Goal: Task Accomplishment & Management: Contribute content

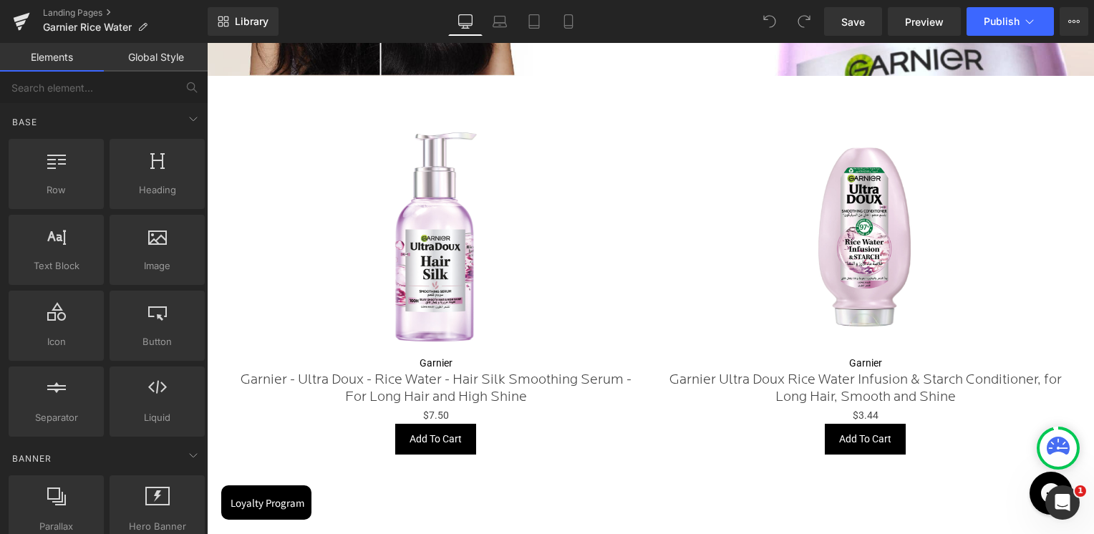
scroll to position [1002, 0]
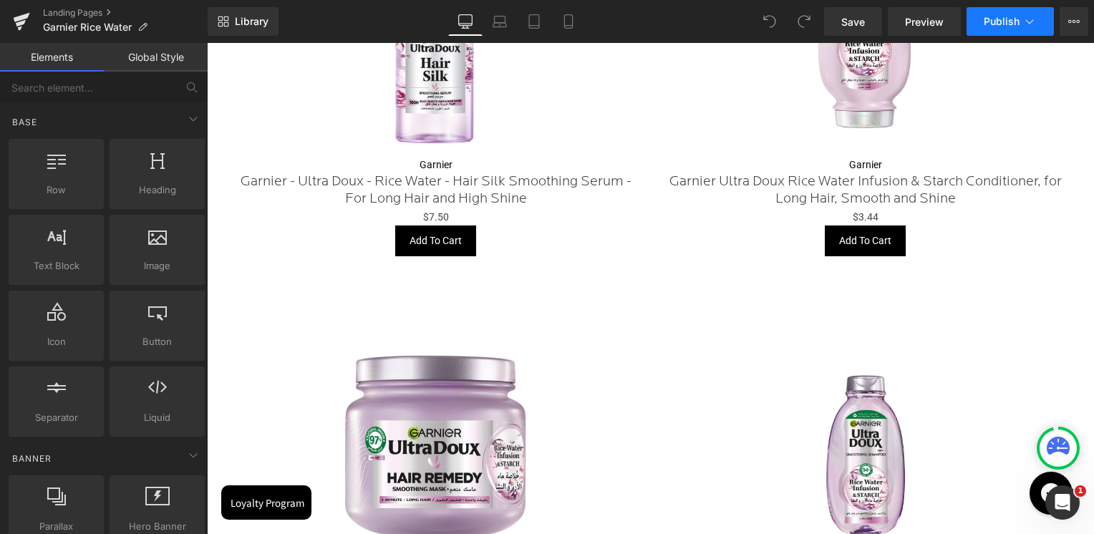
click at [1025, 23] on icon at bounding box center [1029, 21] width 14 height 14
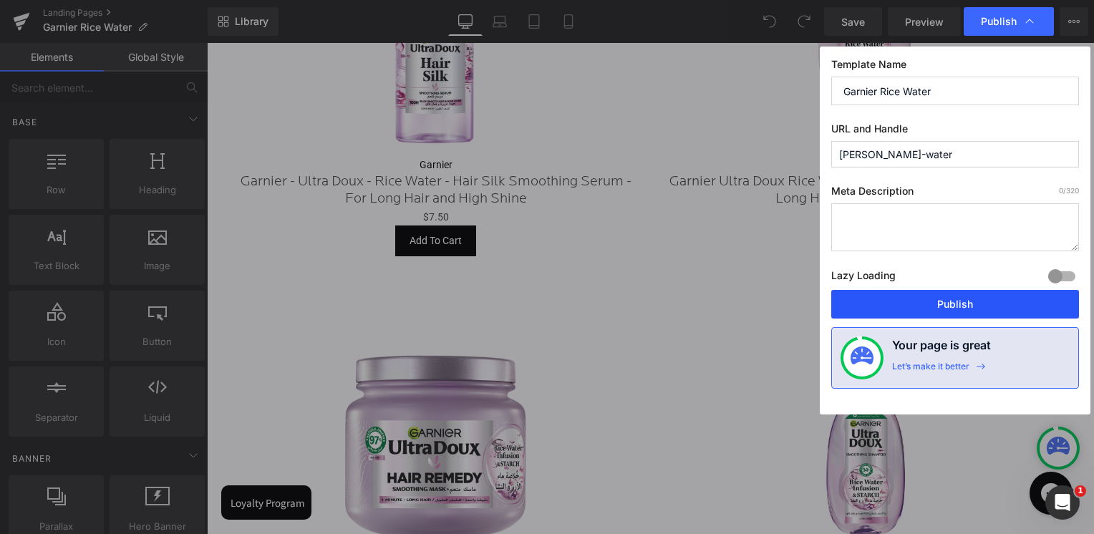
click at [911, 311] on button "Publish" at bounding box center [955, 304] width 248 height 29
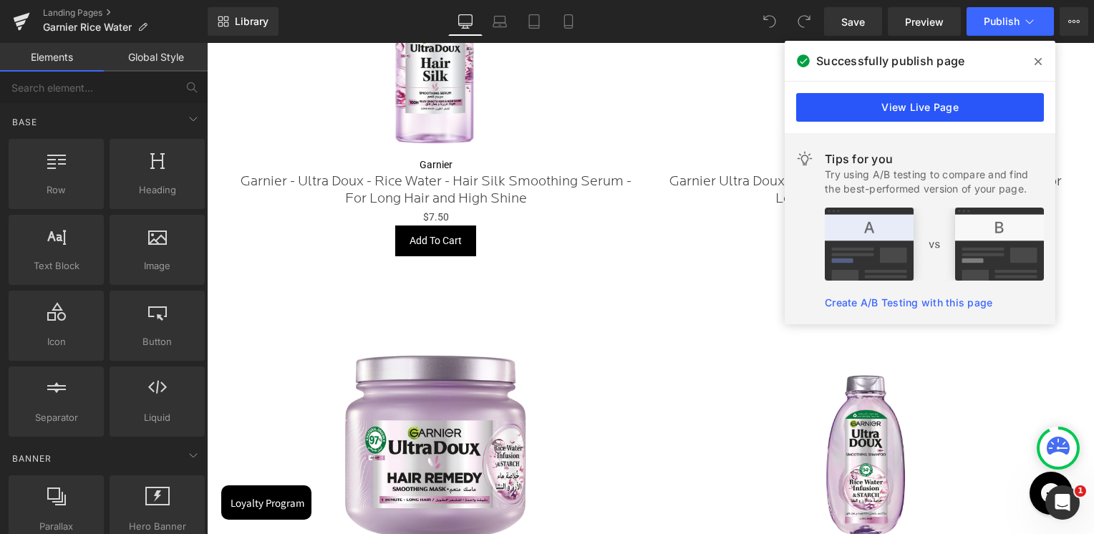
click at [932, 107] on link "View Live Page" at bounding box center [920, 107] width 248 height 29
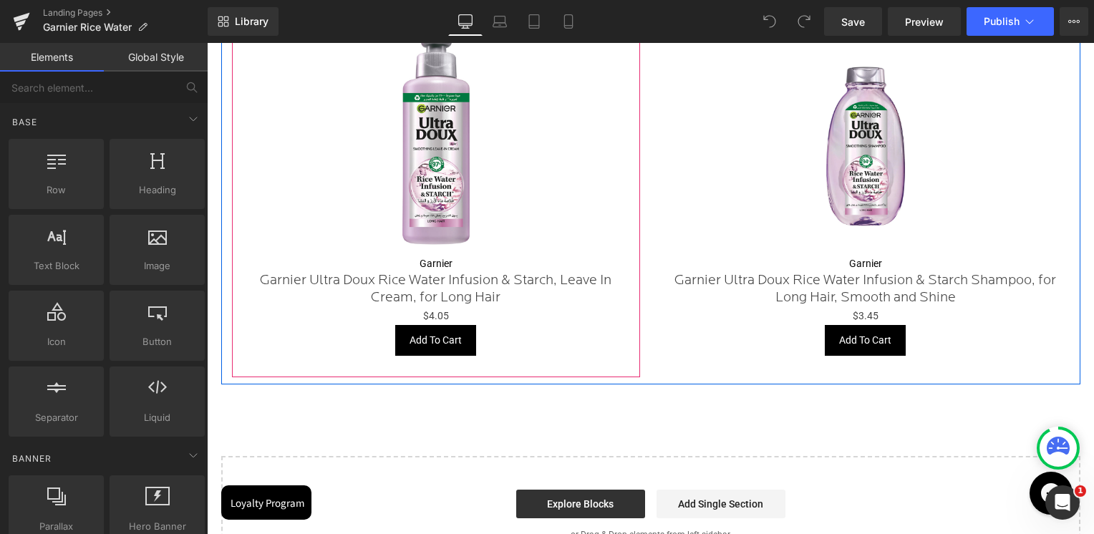
scroll to position [1575, 0]
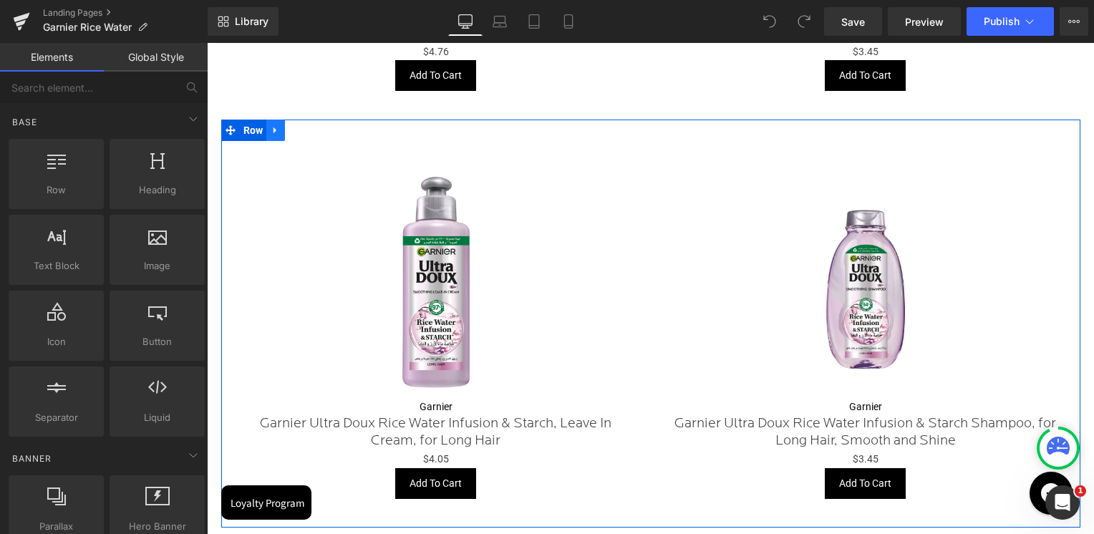
click at [271, 125] on icon at bounding box center [276, 130] width 10 height 11
click at [292, 127] on icon at bounding box center [294, 130] width 10 height 10
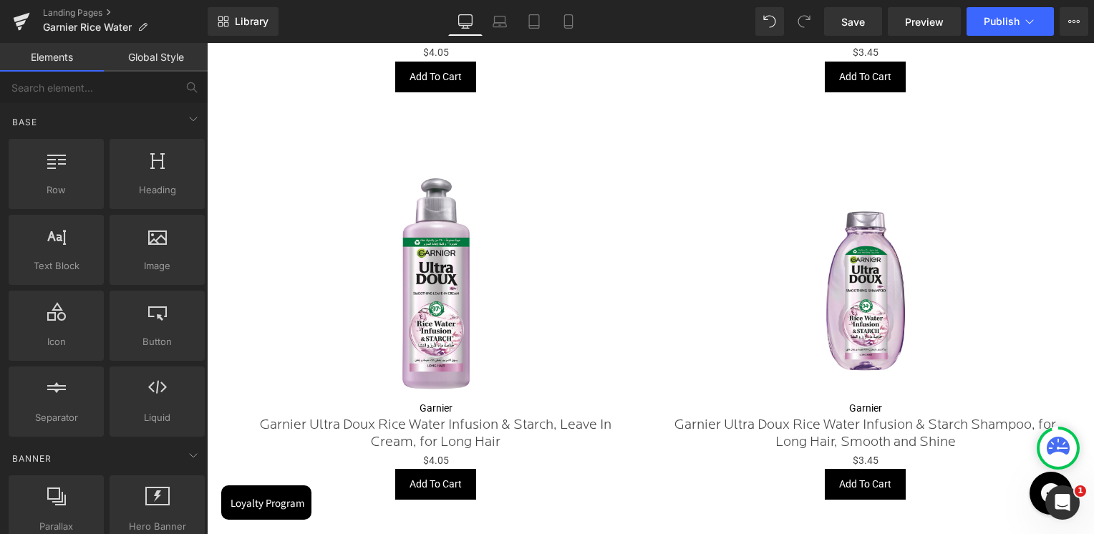
scroll to position [2000, 0]
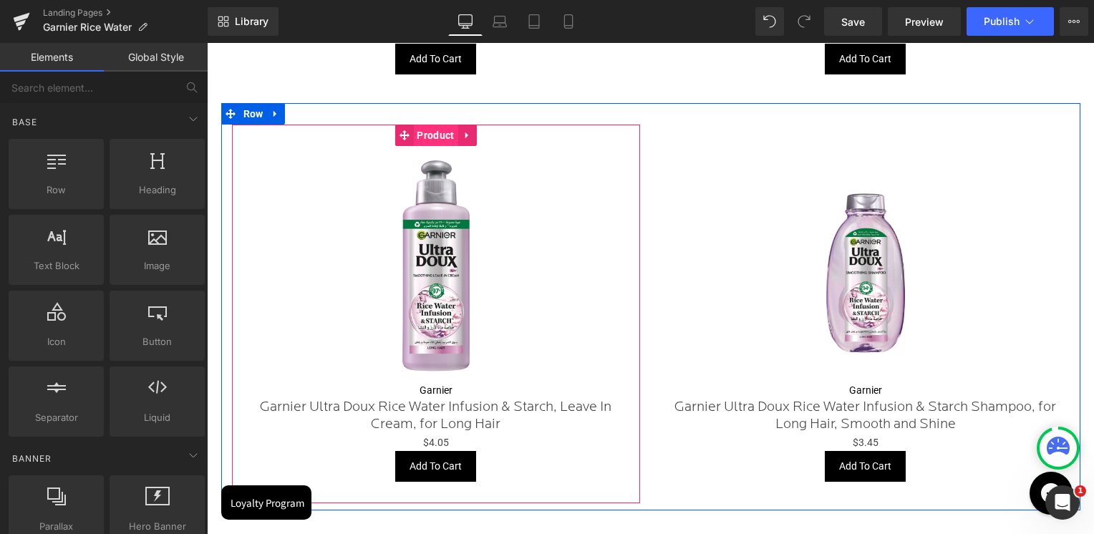
click at [440, 132] on span "Product" at bounding box center [435, 135] width 44 height 21
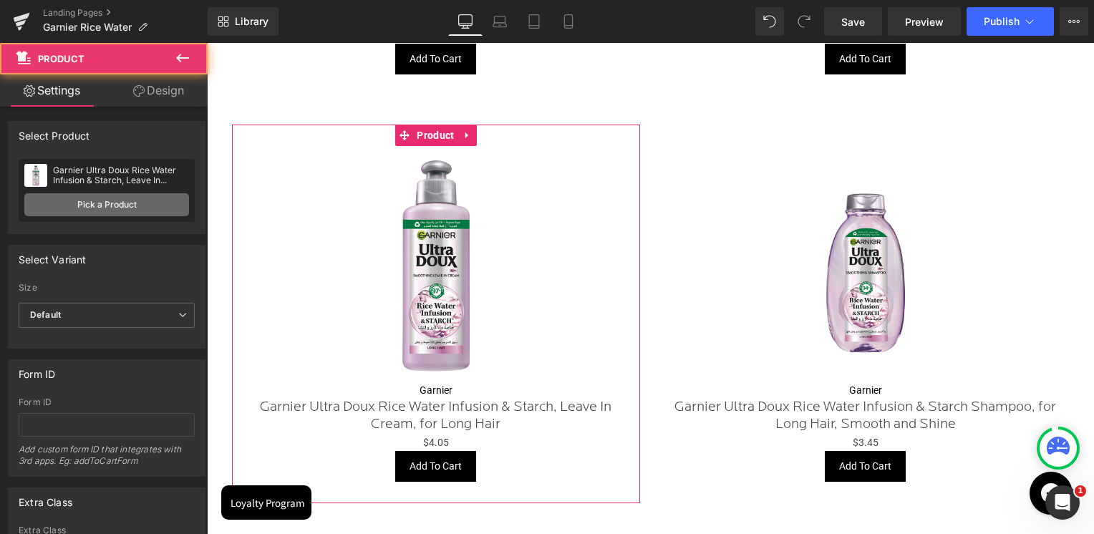
click at [139, 207] on link "Pick a Product" at bounding box center [106, 204] width 165 height 23
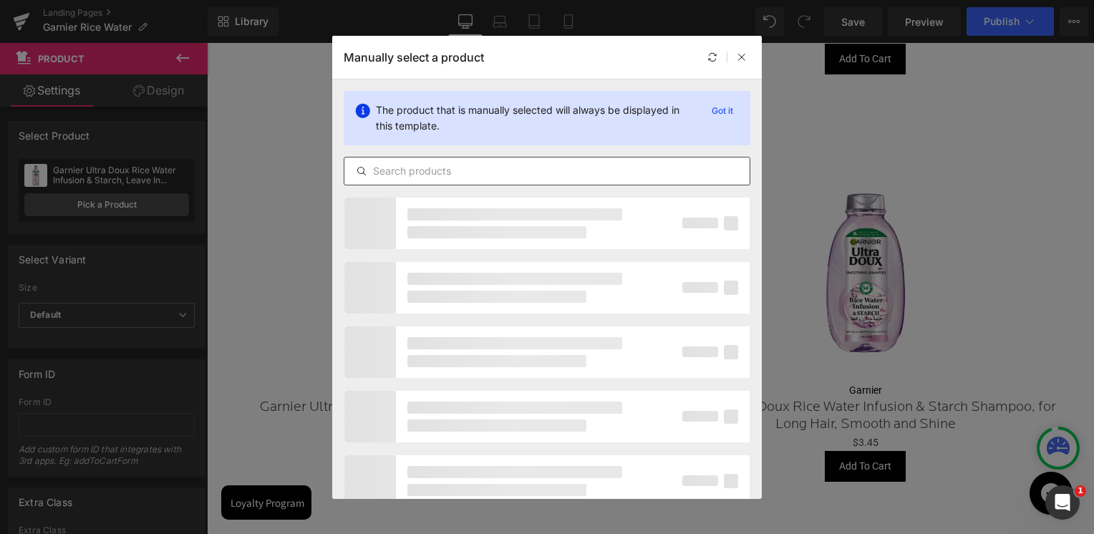
click at [455, 171] on input "text" at bounding box center [546, 171] width 405 height 17
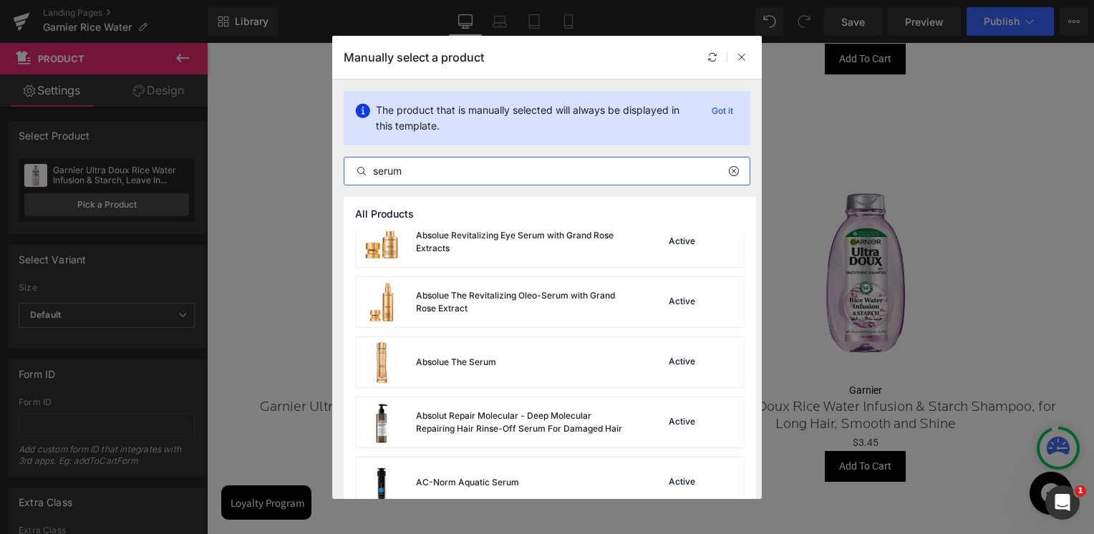
scroll to position [931, 0]
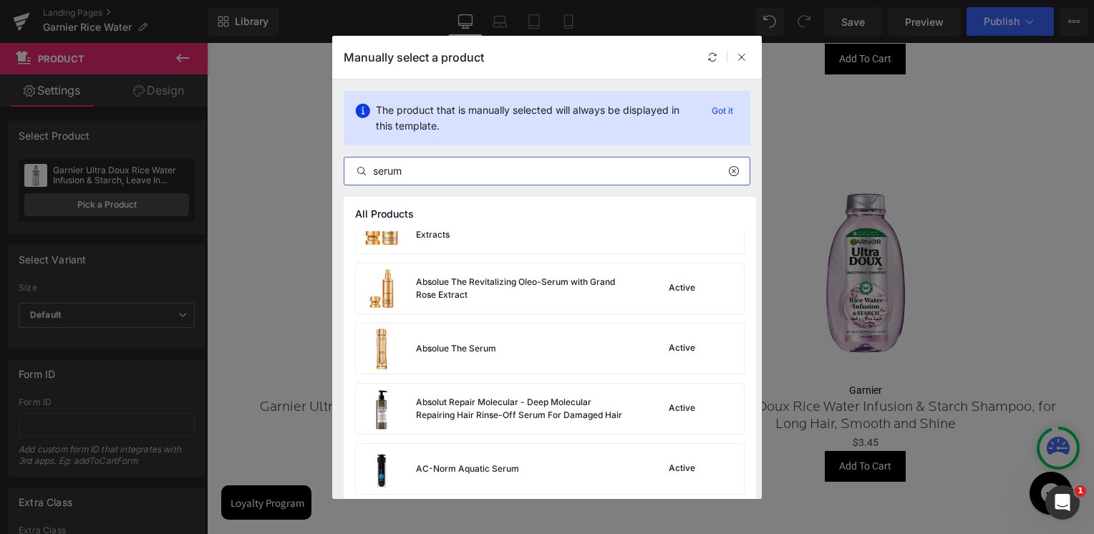
click at [430, 174] on input "serum" at bounding box center [546, 171] width 405 height 17
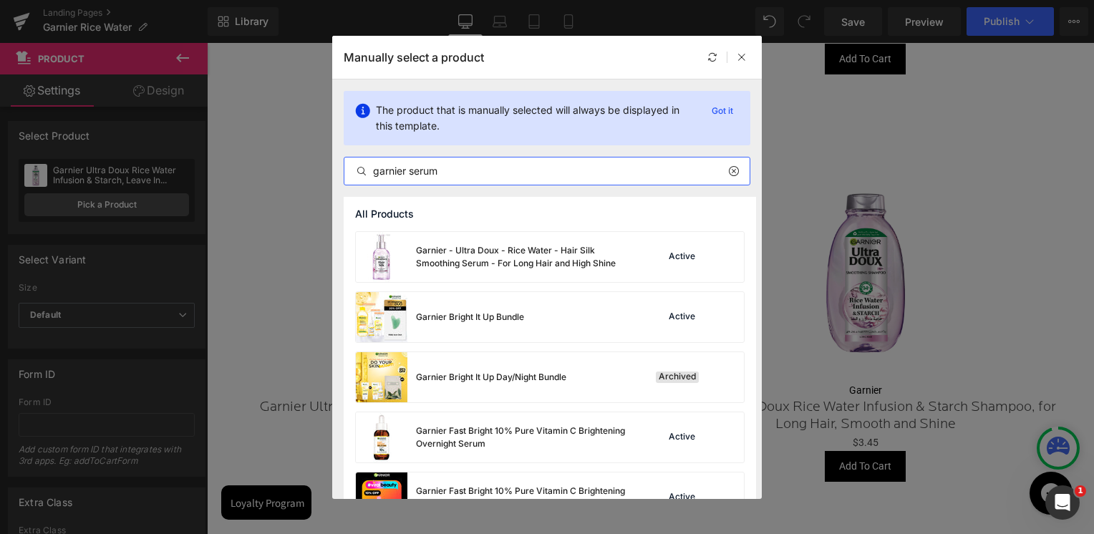
click at [420, 174] on input "garnier serum" at bounding box center [546, 171] width 405 height 17
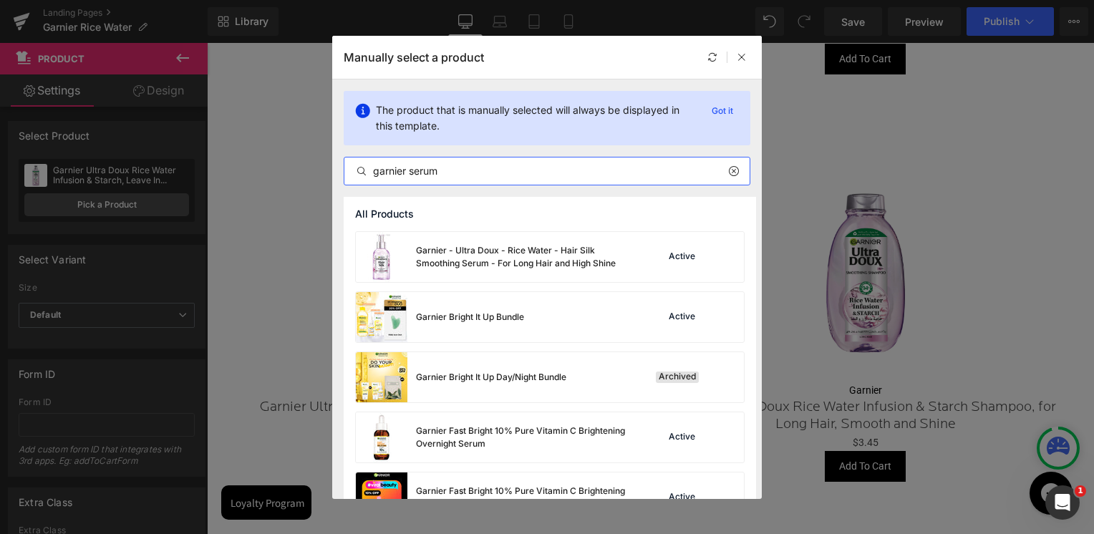
click at [420, 174] on input "garnier serum" at bounding box center [546, 171] width 405 height 17
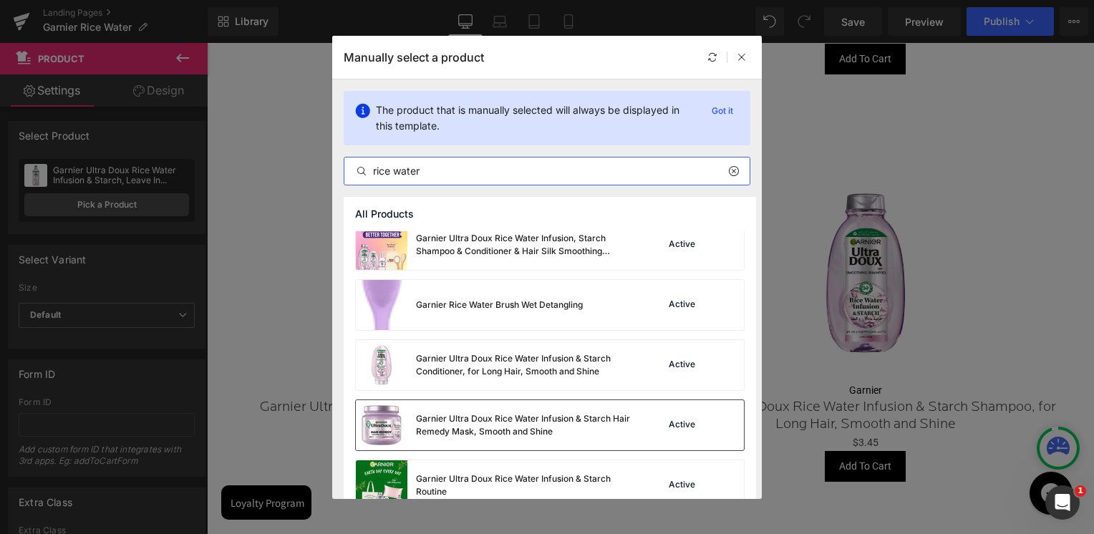
scroll to position [1, 0]
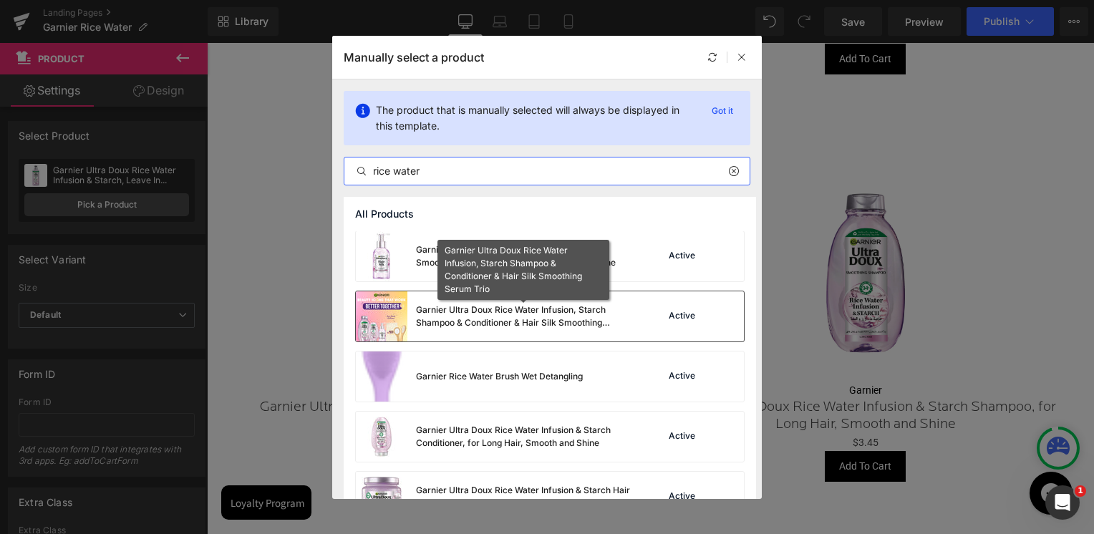
type input "rice water"
click at [520, 328] on div "Garnier Ultra Doux Rice Water Infusion, Starch Shampoo & Conditioner & Hair Sil…" at bounding box center [523, 317] width 215 height 26
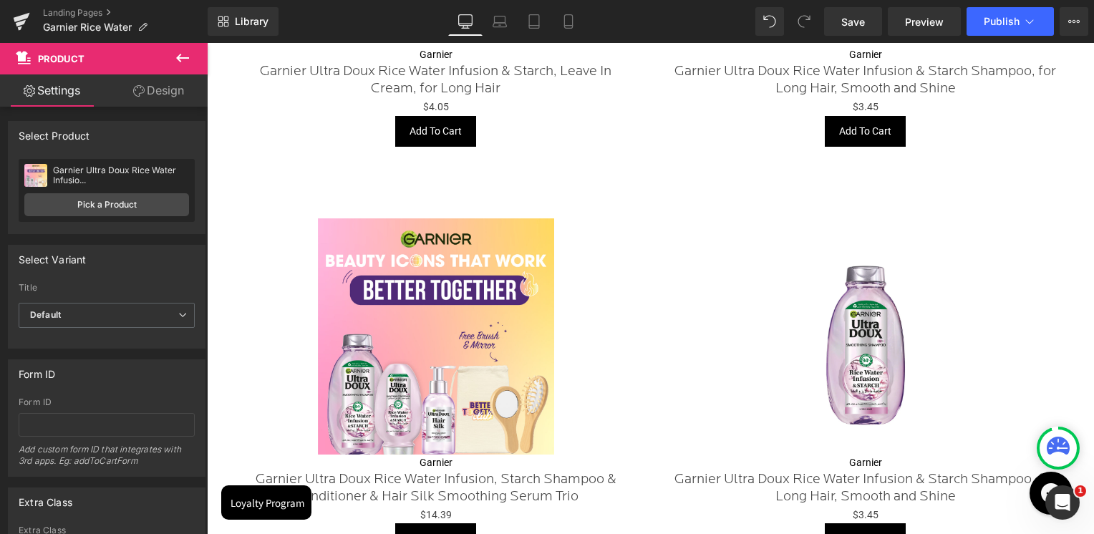
scroll to position [1928, 0]
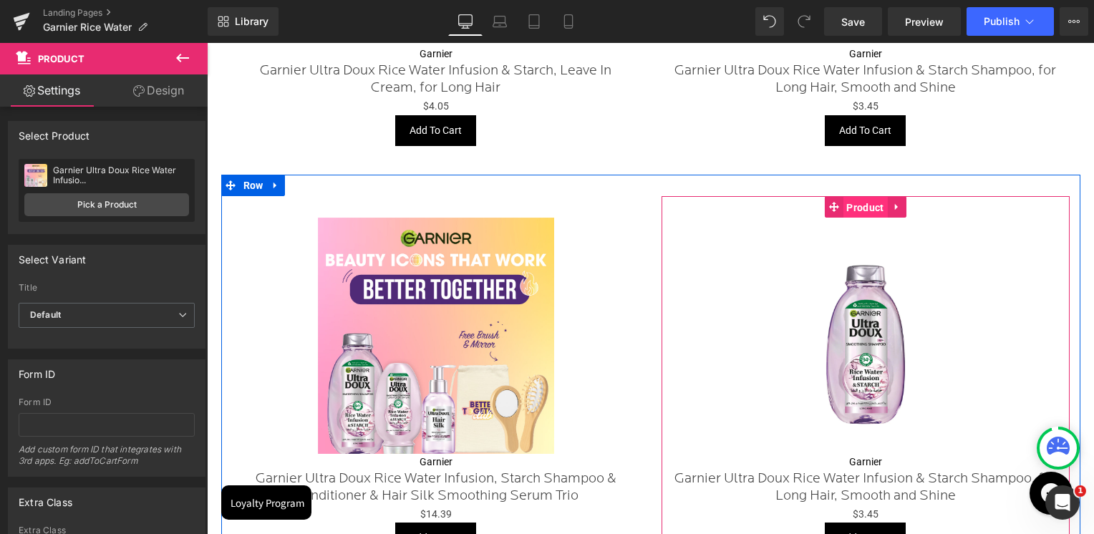
click at [869, 204] on span "Product" at bounding box center [865, 207] width 44 height 21
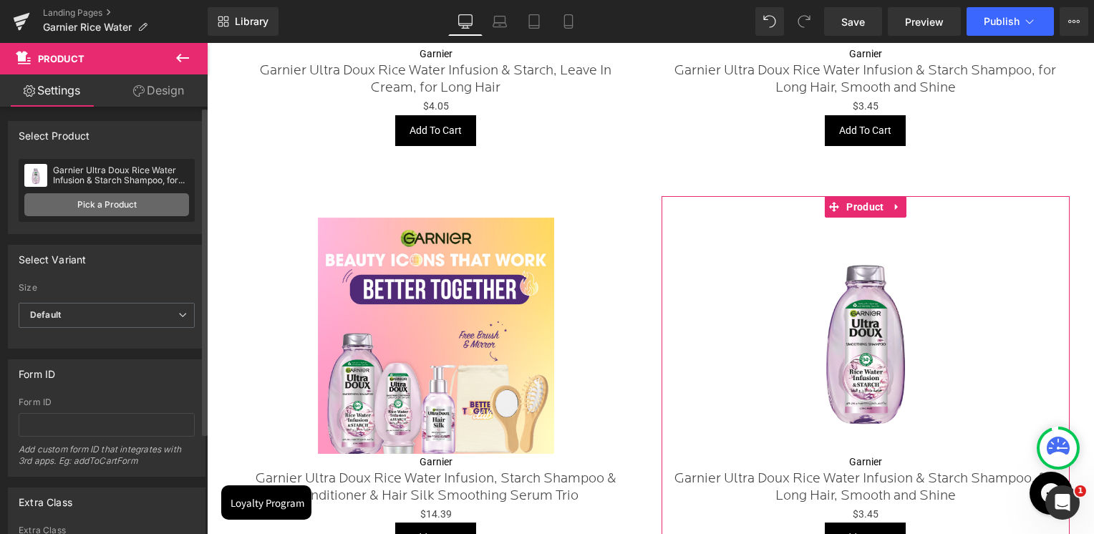
click at [60, 198] on link "Pick a Product" at bounding box center [106, 204] width 165 height 23
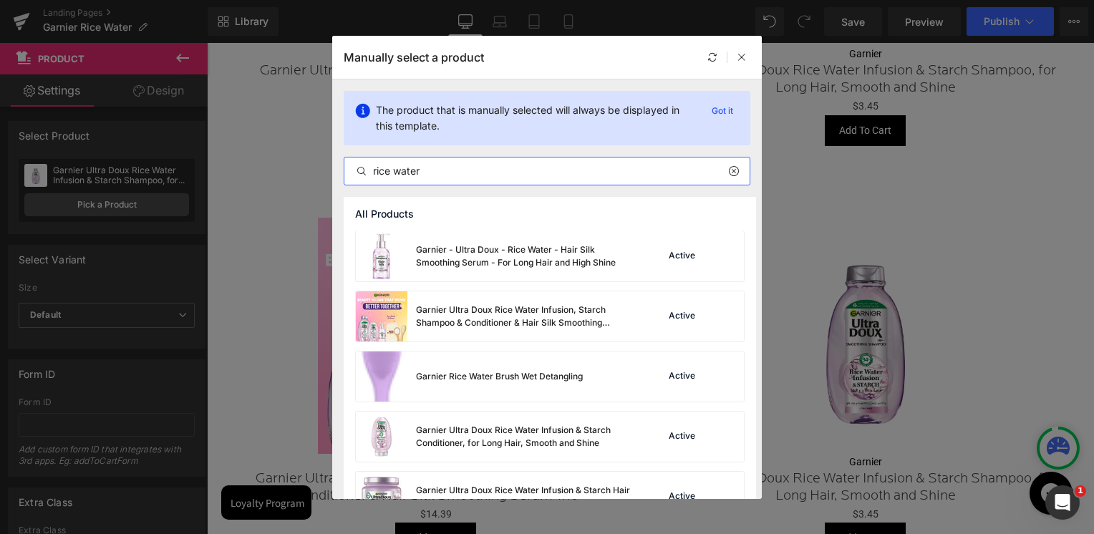
scroll to position [0, 0]
type input "rice water"
click at [564, 382] on div "Garnier Rice Water Brush Wet Detangling" at bounding box center [499, 377] width 167 height 13
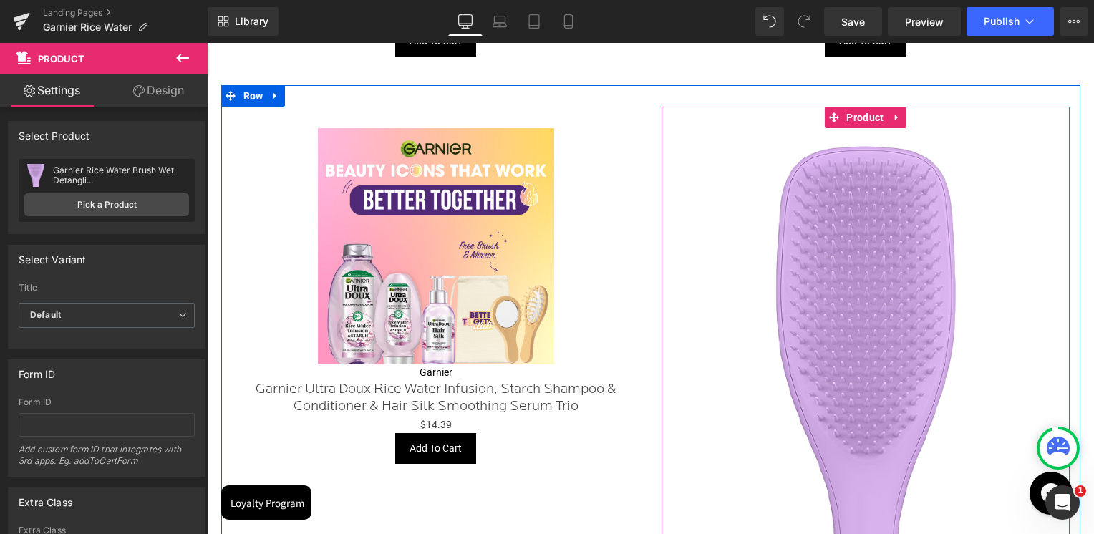
scroll to position [1928, 0]
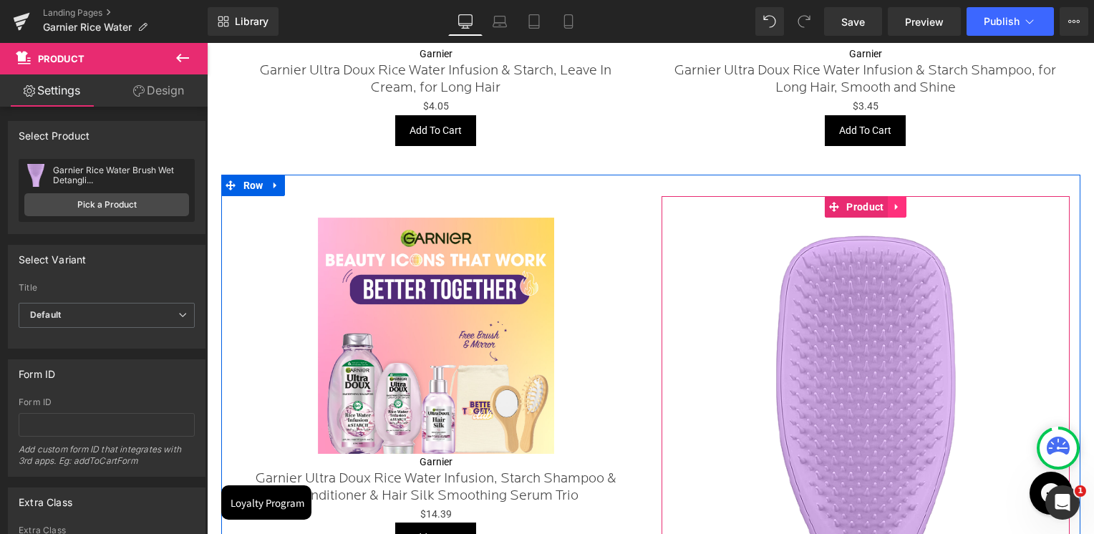
click at [889, 210] on link at bounding box center [897, 206] width 19 height 21
click at [902, 211] on link at bounding box center [906, 206] width 19 height 21
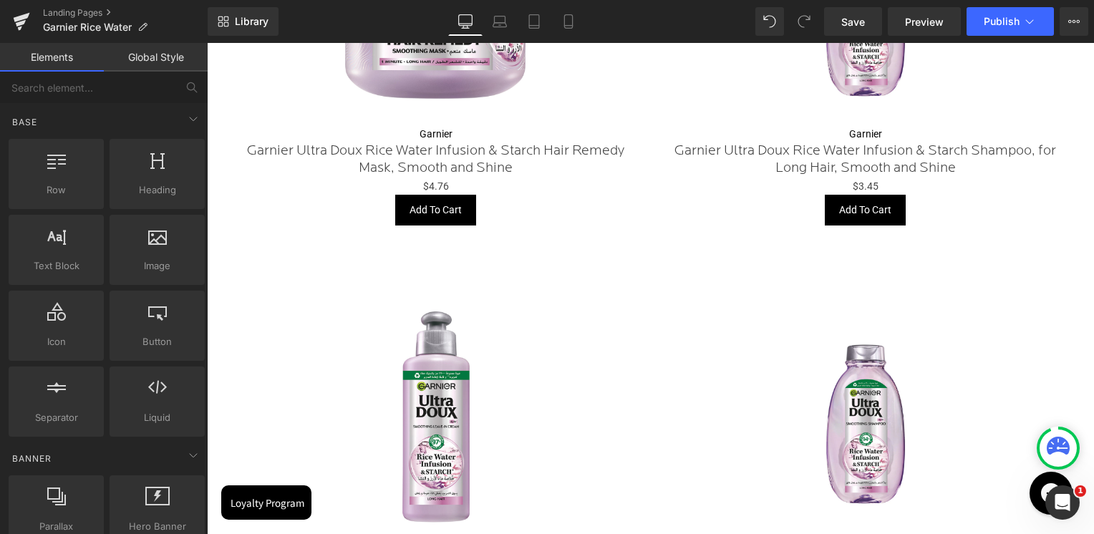
scroll to position [1355, 0]
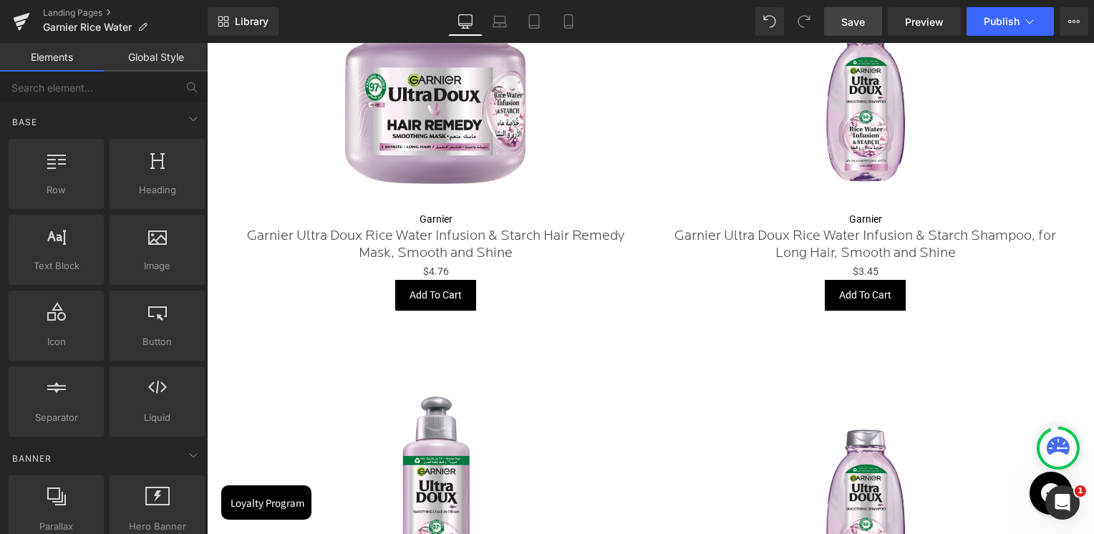
click at [848, 22] on span "Save" at bounding box center [853, 21] width 24 height 15
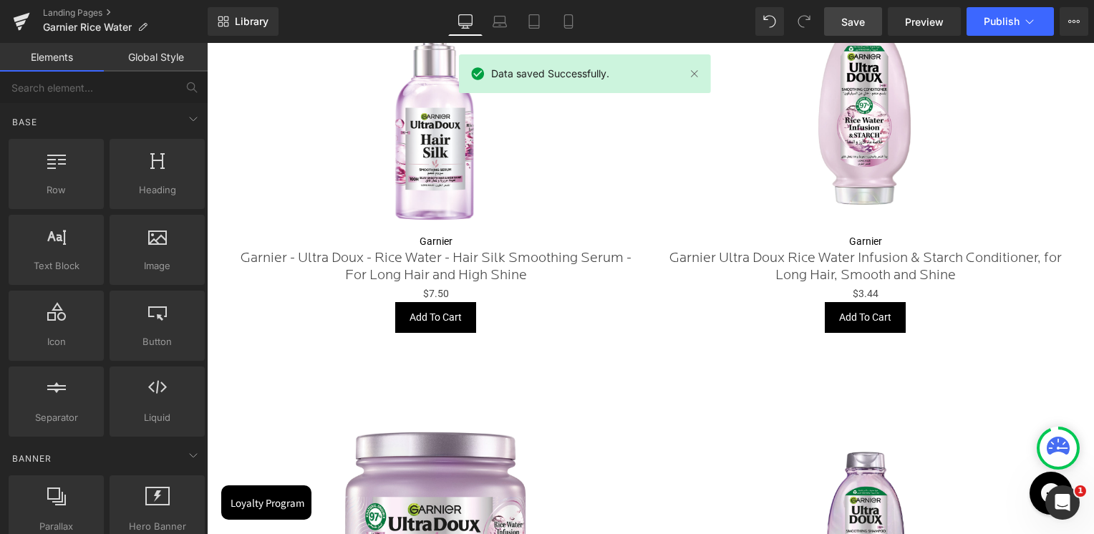
scroll to position [711, 0]
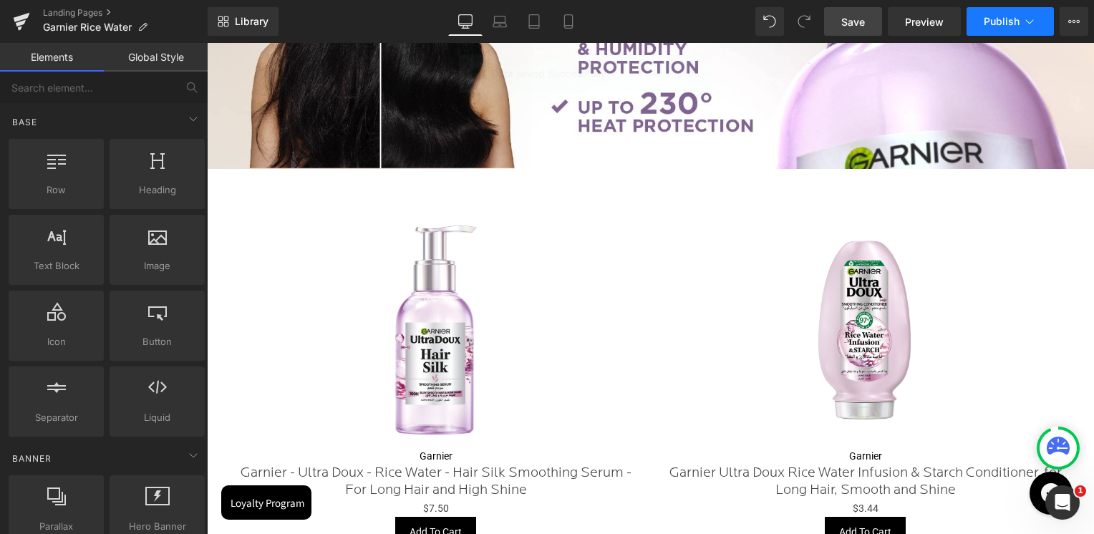
click at [1004, 29] on button "Publish" at bounding box center [1010, 21] width 87 height 29
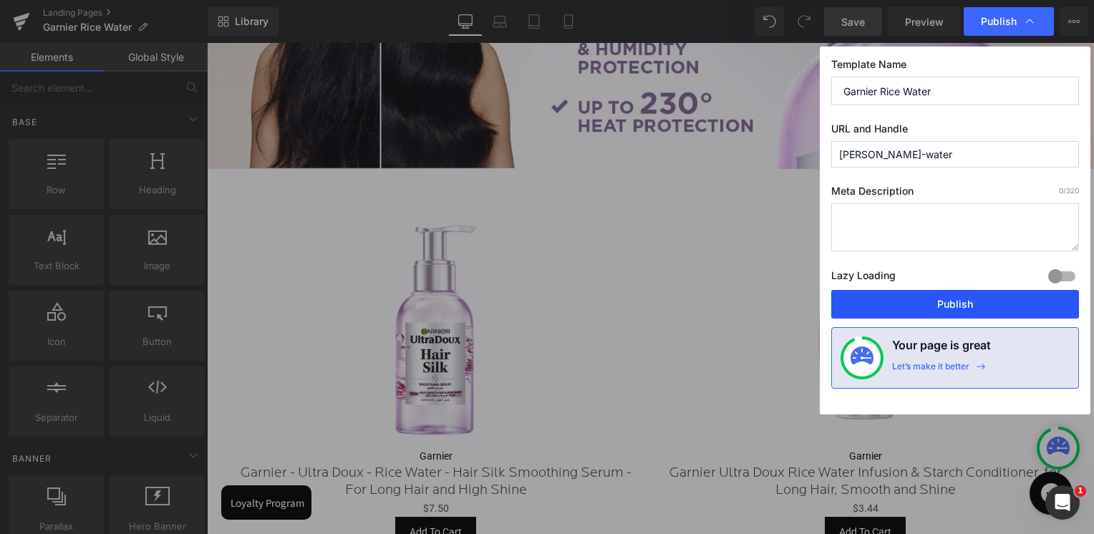
click at [948, 300] on button "Publish" at bounding box center [955, 304] width 248 height 29
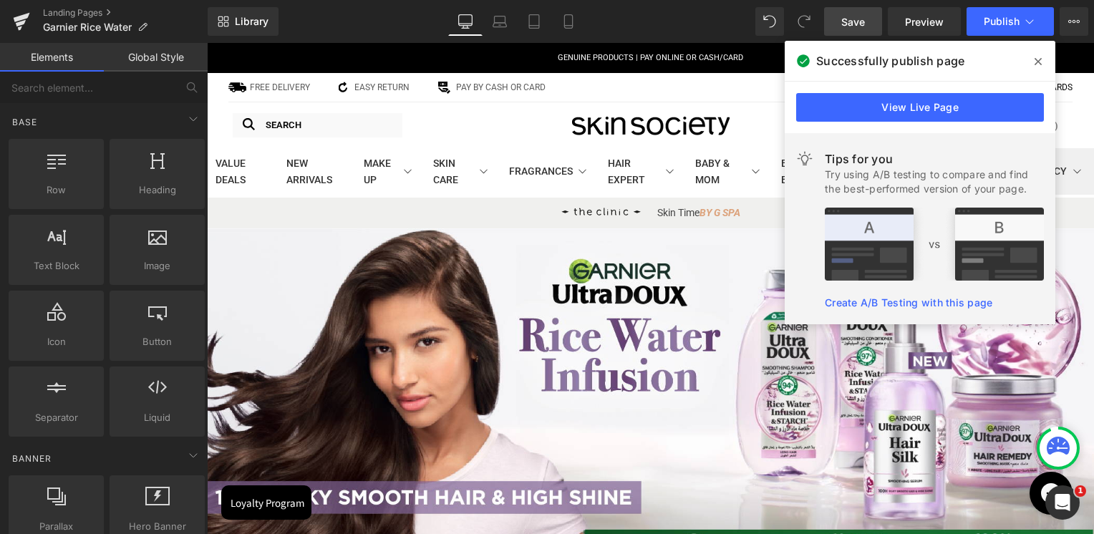
click at [1039, 55] on span at bounding box center [1038, 61] width 23 height 23
click at [1039, 55] on p "GENUINE PRODUCTS | PAY ONLINE OR CASH/CARD" at bounding box center [651, 58] width 866 height 13
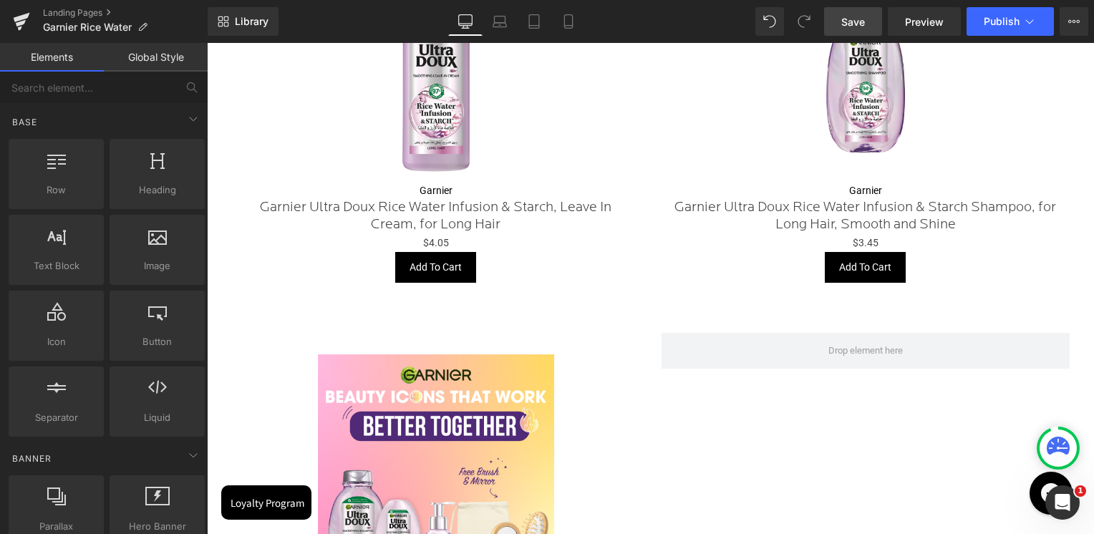
scroll to position [1790, 0]
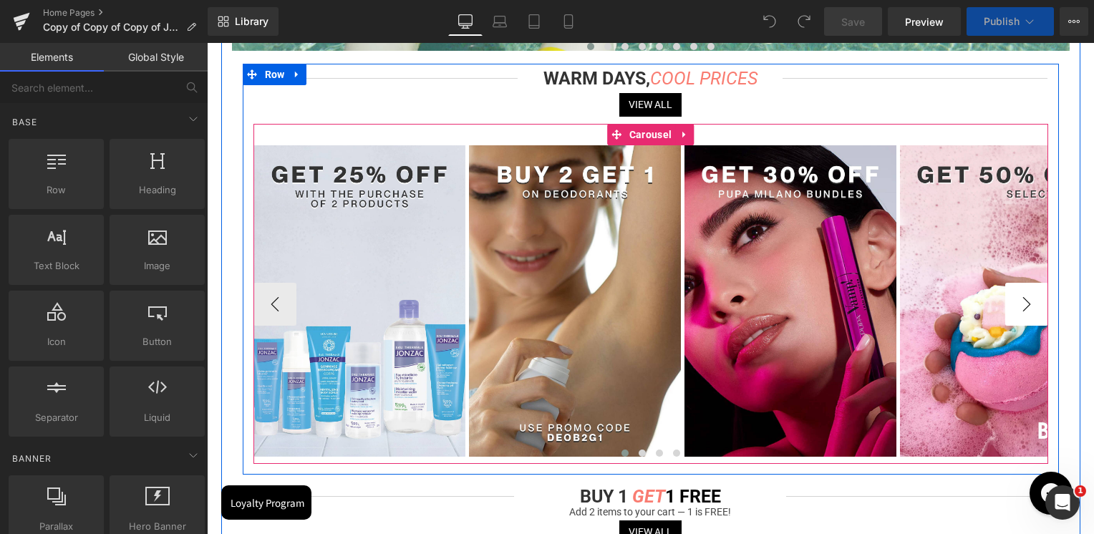
click at [1025, 308] on button "›" at bounding box center [1026, 304] width 43 height 43
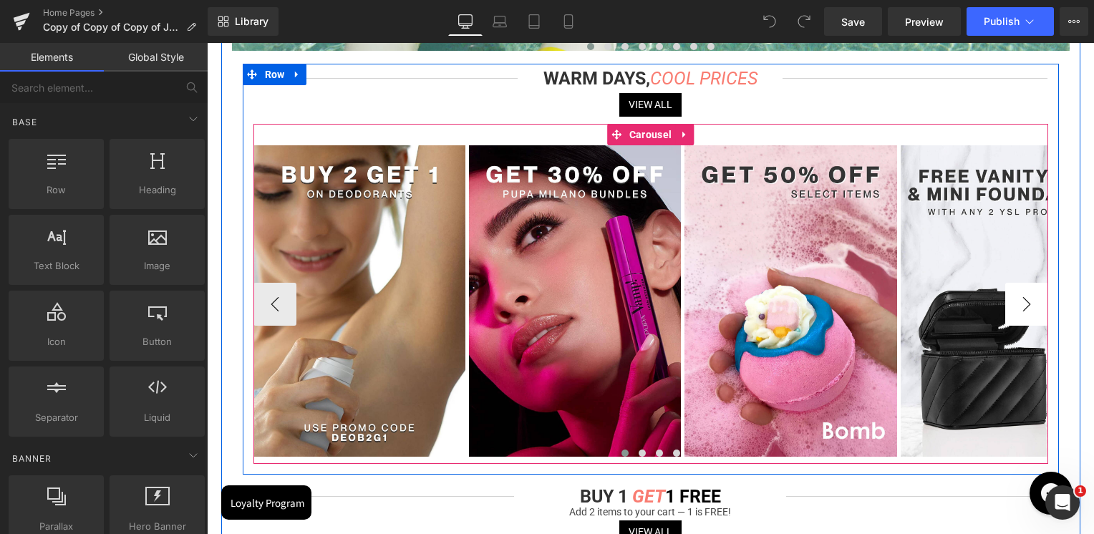
click at [1024, 311] on button "›" at bounding box center [1026, 304] width 43 height 43
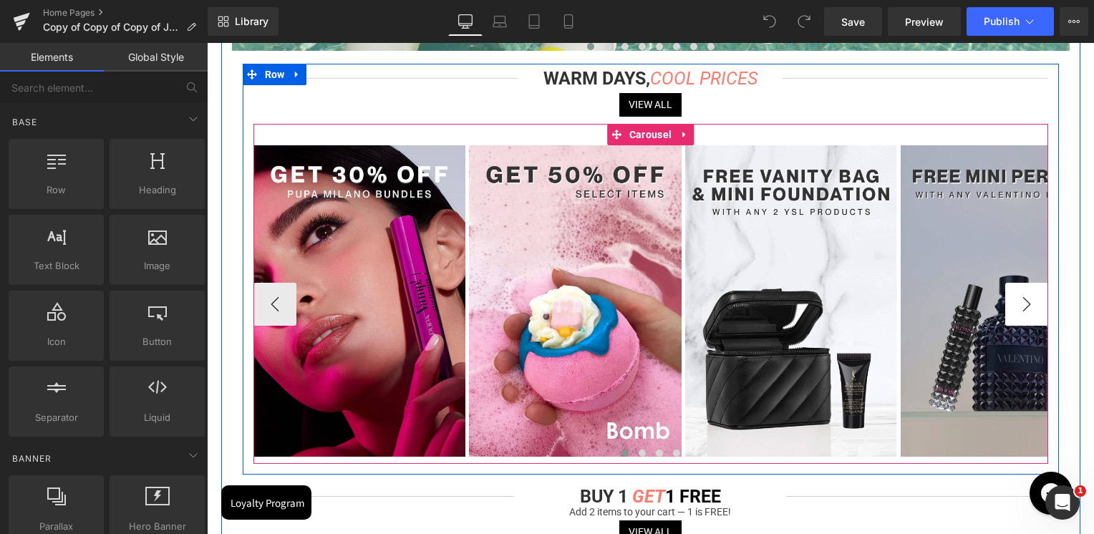
click at [1024, 311] on button "›" at bounding box center [1026, 304] width 43 height 43
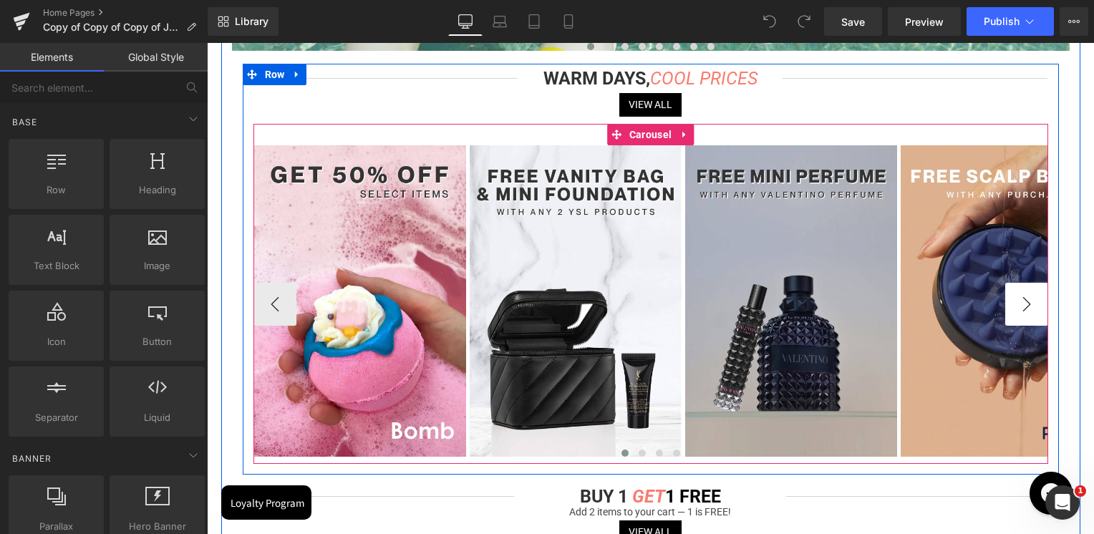
click at [1024, 311] on button "›" at bounding box center [1026, 304] width 43 height 43
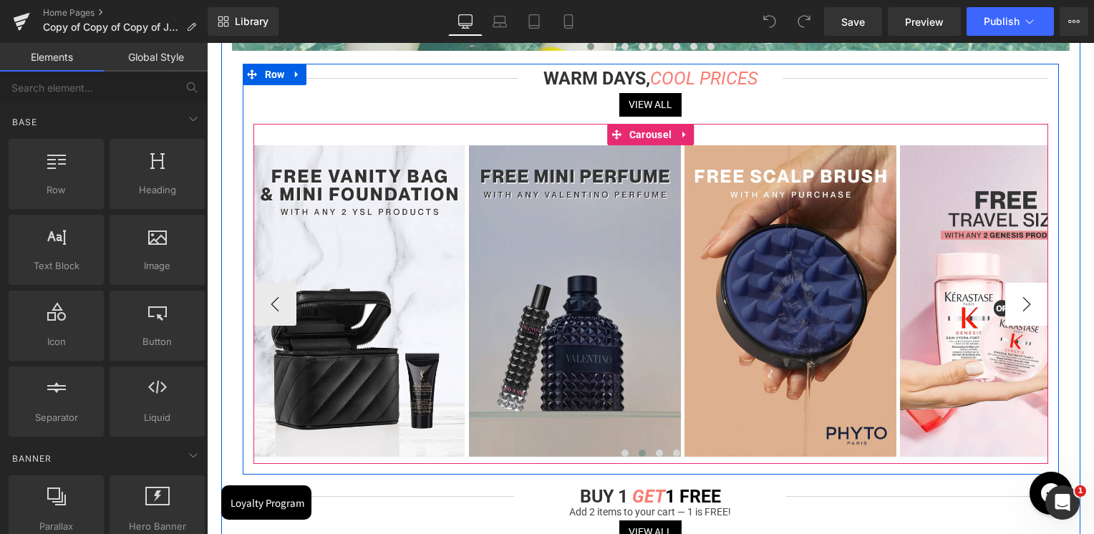
click at [1024, 311] on button "›" at bounding box center [1026, 304] width 43 height 43
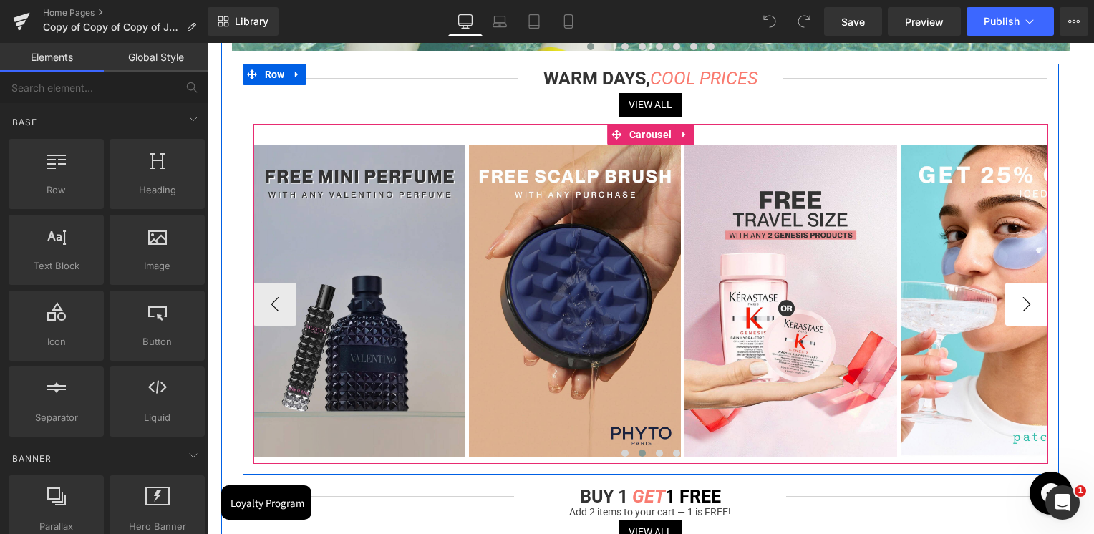
click at [1024, 311] on button "›" at bounding box center [1026, 304] width 43 height 43
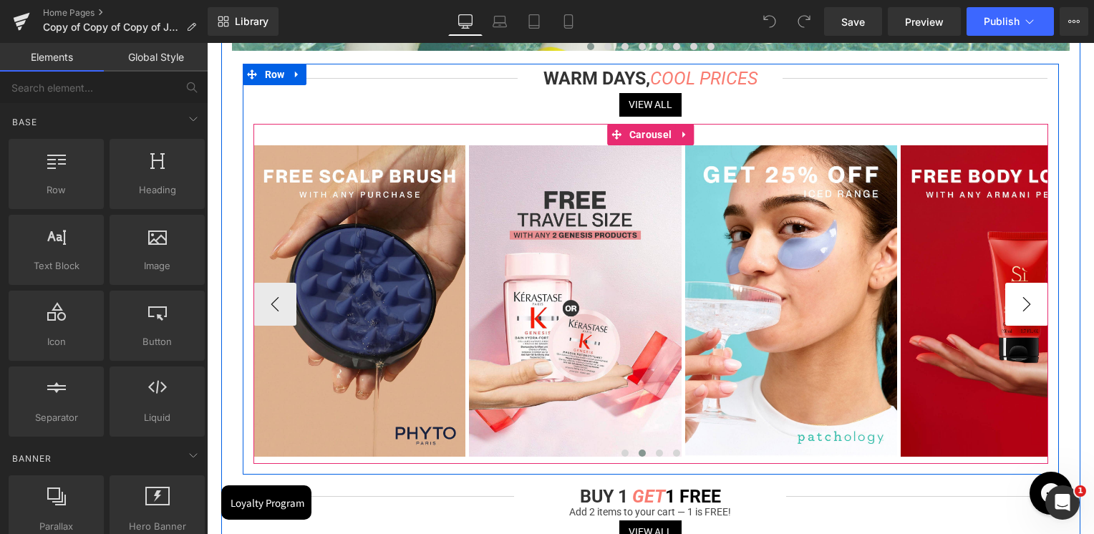
click at [1024, 311] on button "›" at bounding box center [1026, 304] width 43 height 43
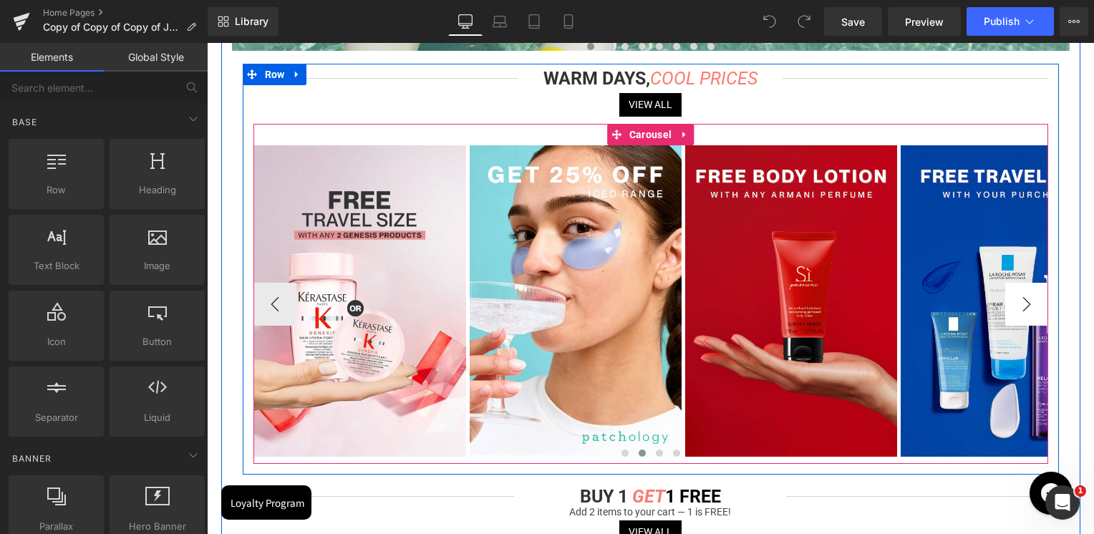
click at [1024, 311] on button "›" at bounding box center [1026, 304] width 43 height 43
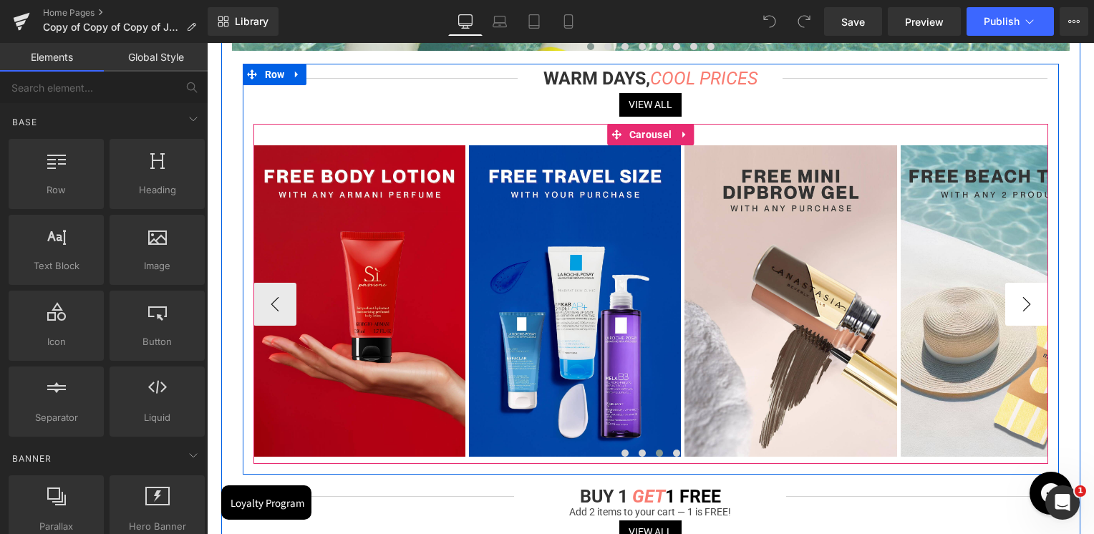
click at [1024, 311] on button "›" at bounding box center [1026, 304] width 43 height 43
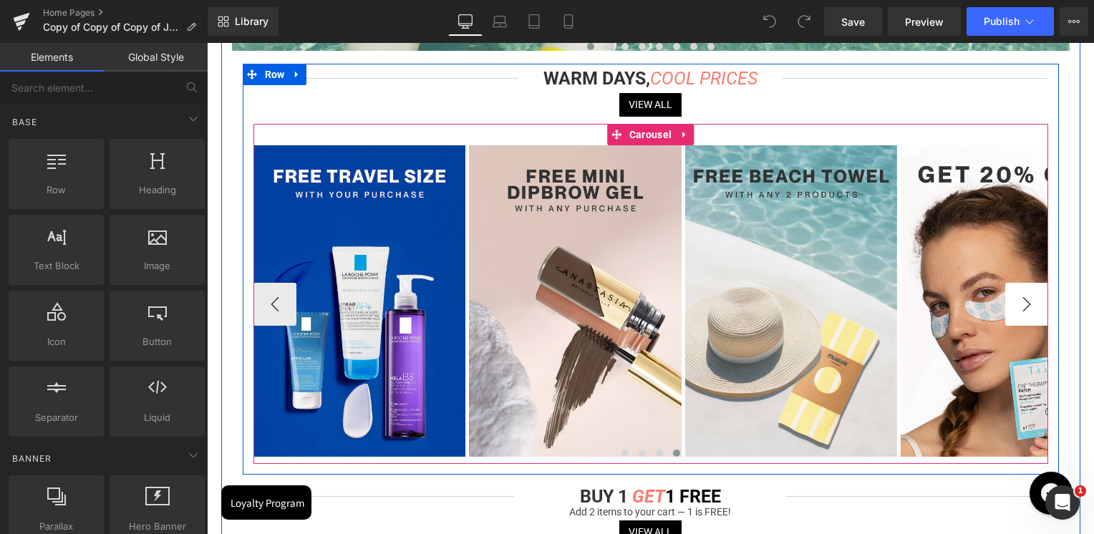
click at [1024, 311] on button "›" at bounding box center [1026, 304] width 43 height 43
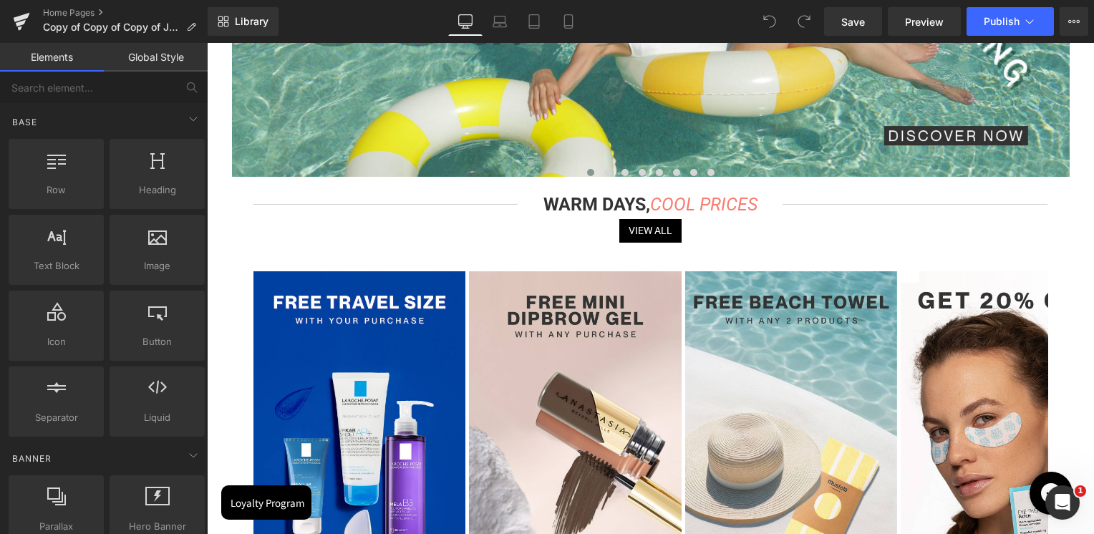
scroll to position [286, 0]
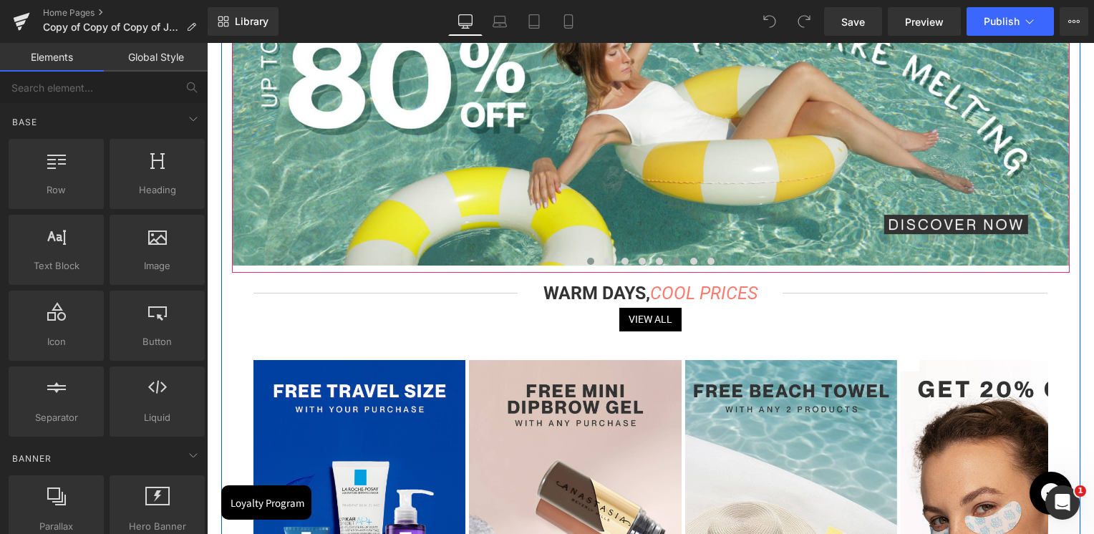
click at [680, 267] on button at bounding box center [676, 261] width 17 height 14
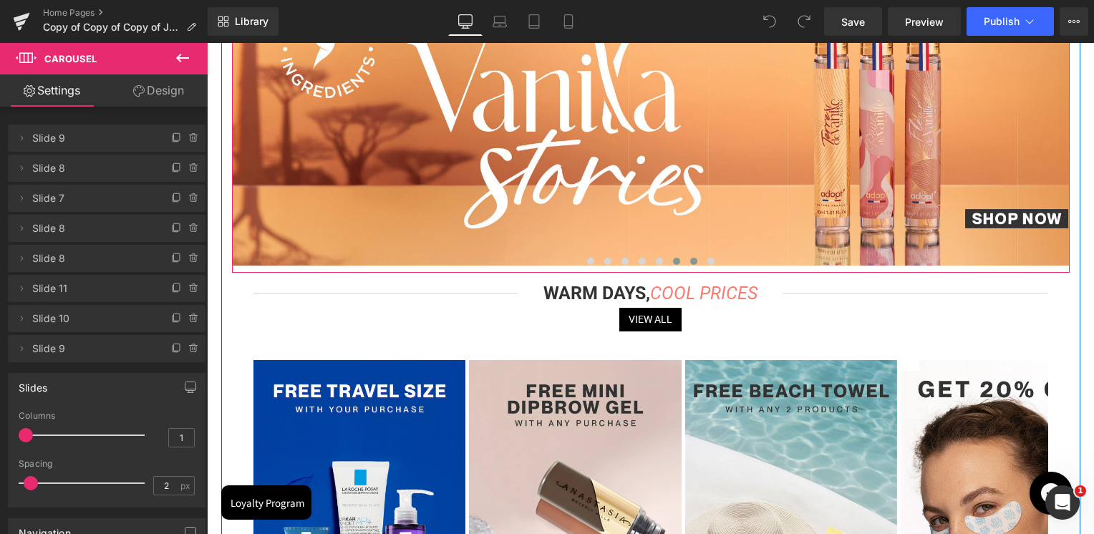
click at [693, 269] on button at bounding box center [693, 261] width 17 height 14
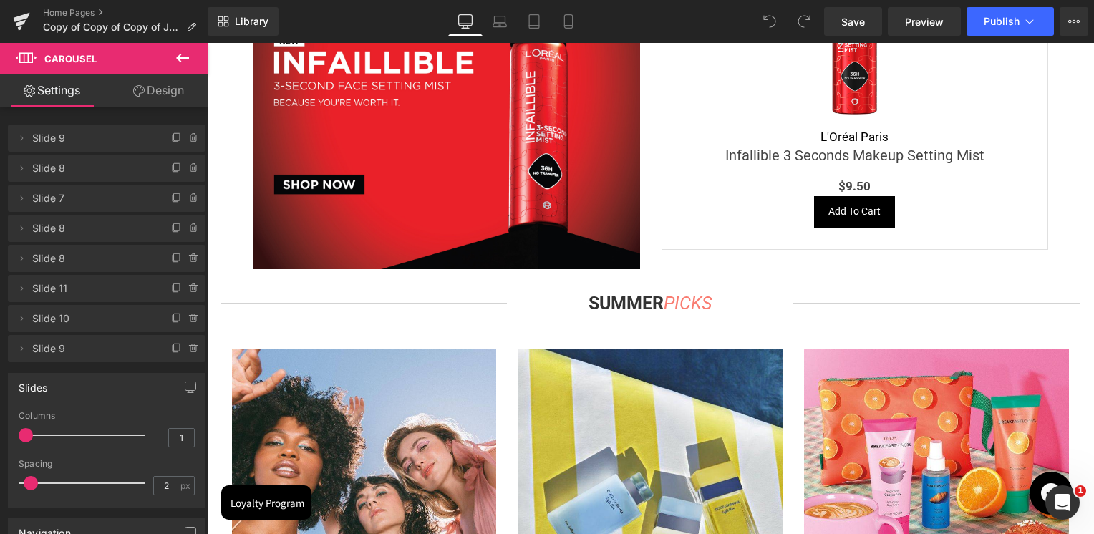
scroll to position [2452, 0]
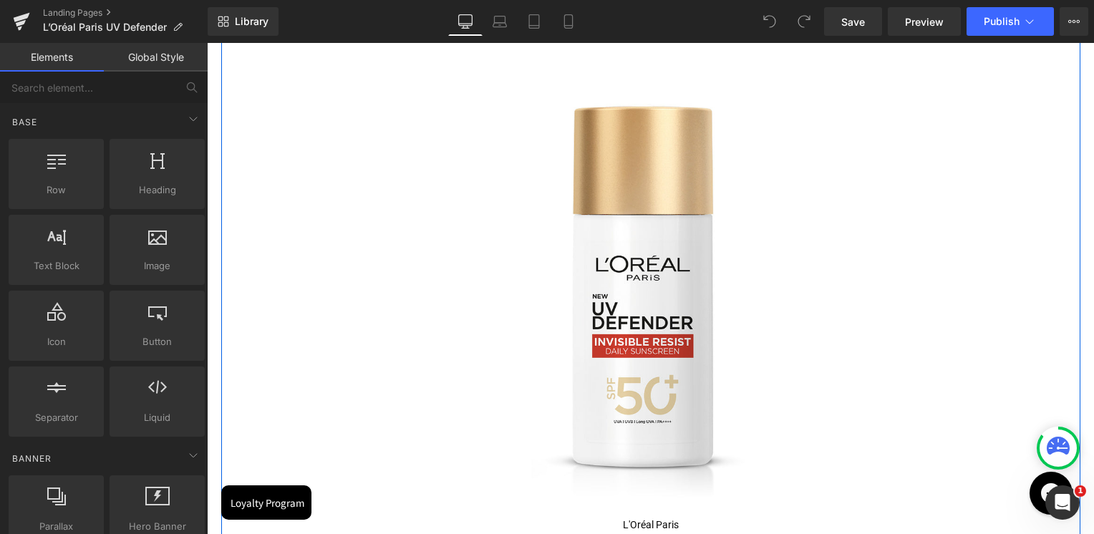
scroll to position [1718, 0]
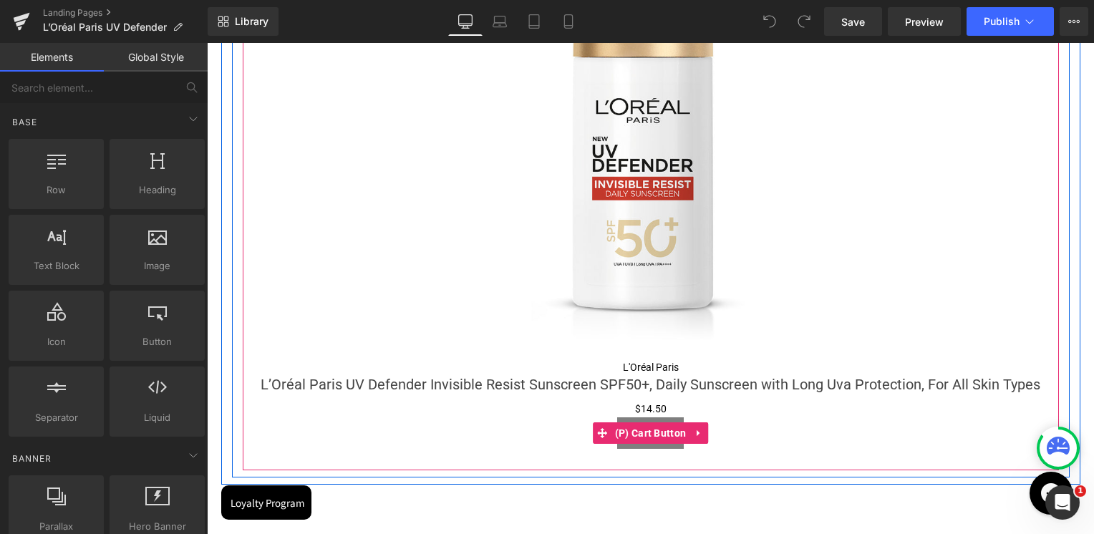
drag, startPoint x: 627, startPoint y: 58, endPoint x: 466, endPoint y: 74, distance: 161.2
click at [644, 431] on span "(P) Cart Button" at bounding box center [650, 432] width 79 height 21
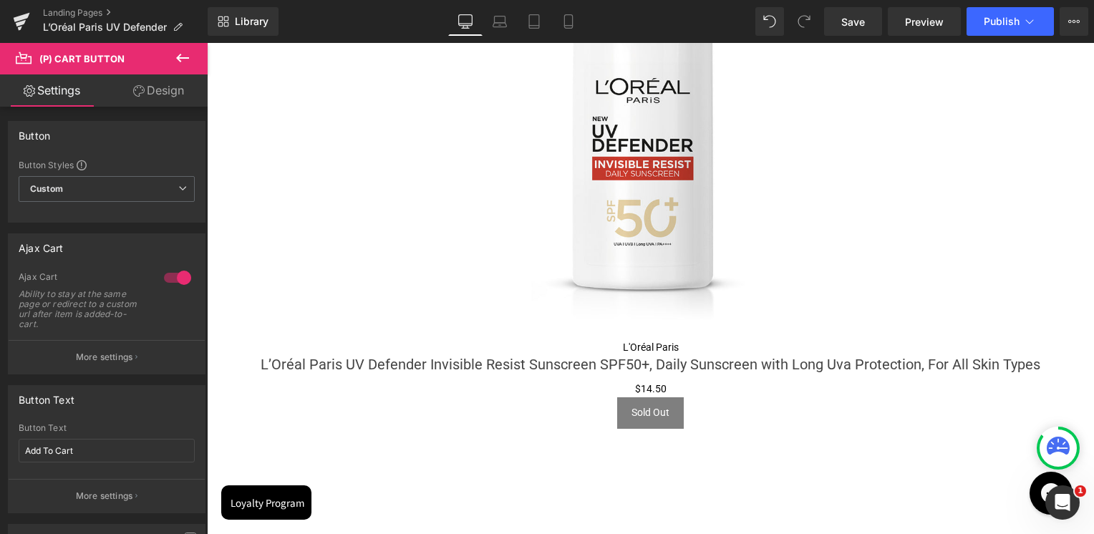
scroll to position [1575, 0]
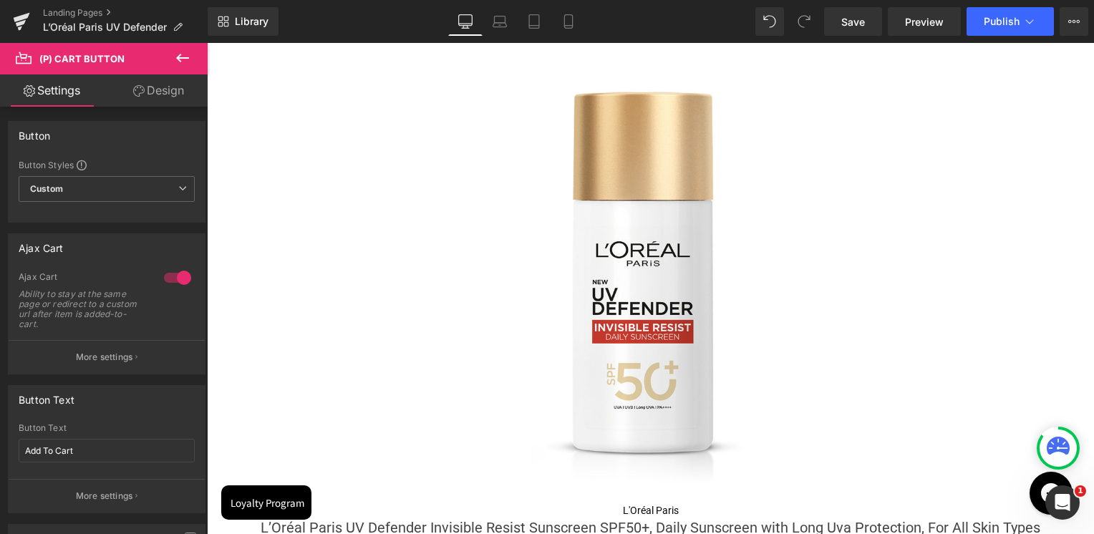
drag, startPoint x: 649, startPoint y: 227, endPoint x: 653, endPoint y: 340, distance: 113.2
click at [649, 227] on img at bounding box center [650, 261] width 481 height 481
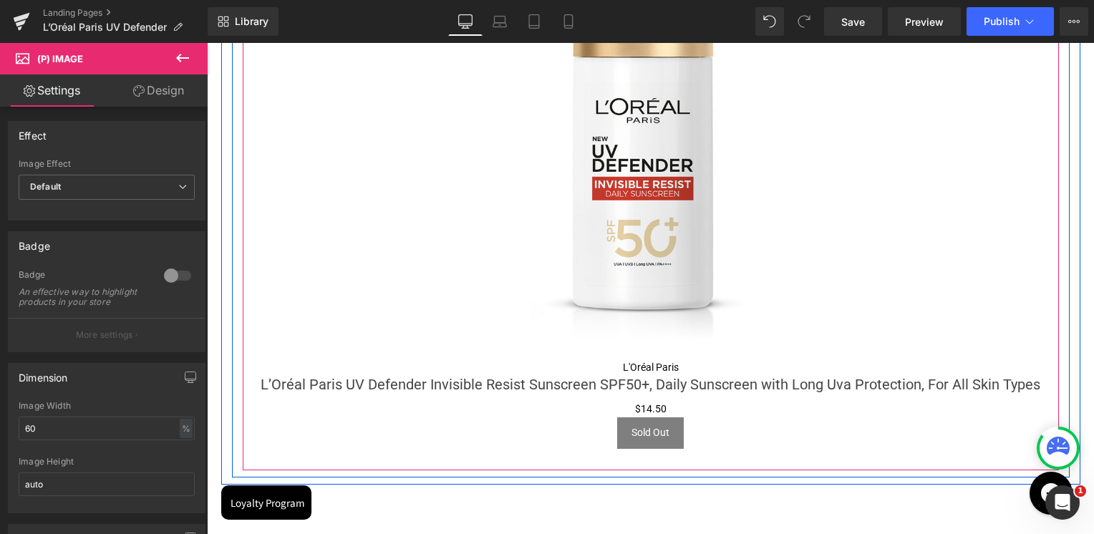
scroll to position [1432, 0]
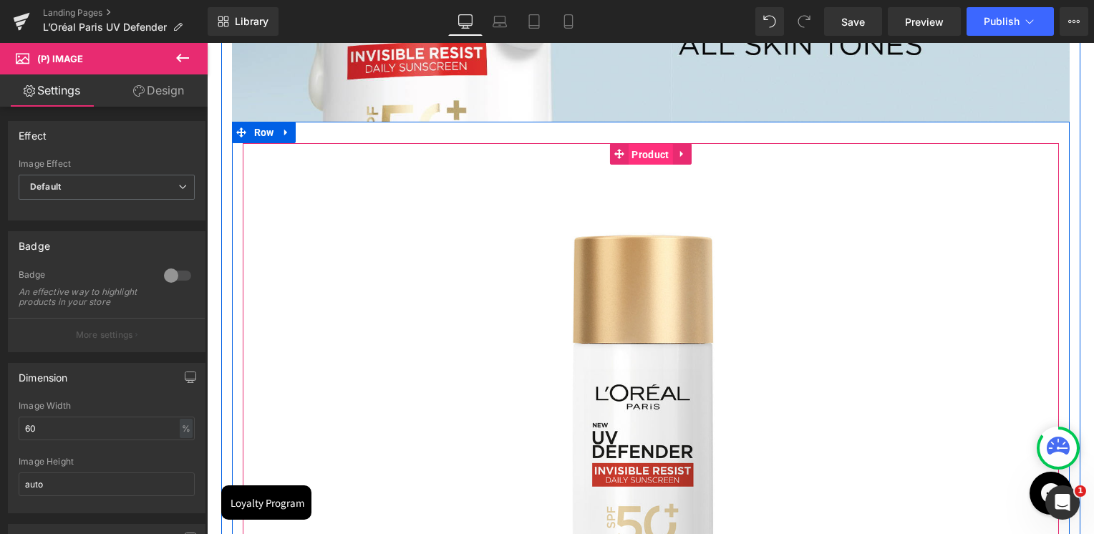
click at [657, 159] on span "Product" at bounding box center [650, 154] width 44 height 21
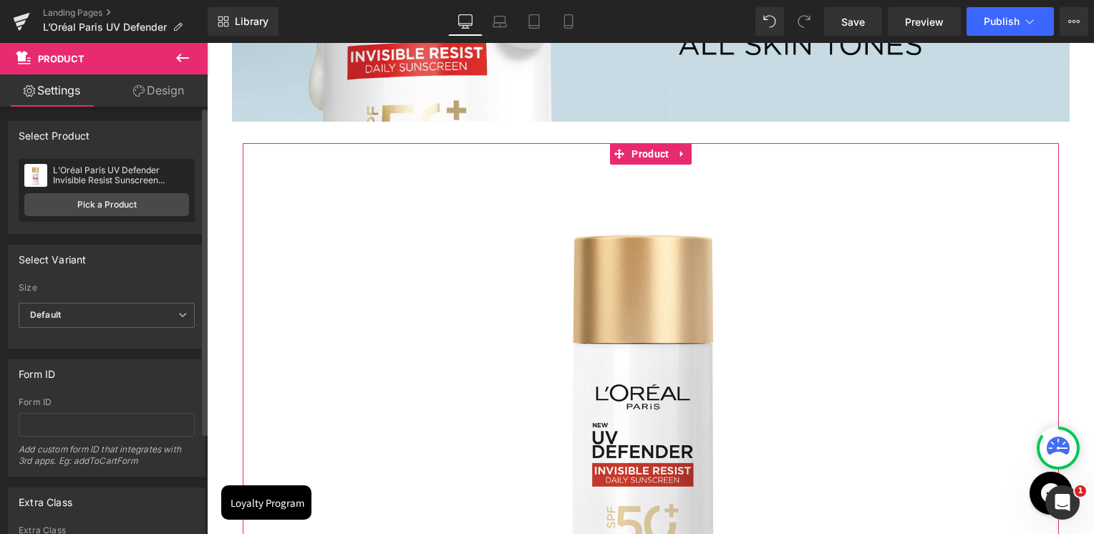
click at [126, 180] on div "L’Oréal Paris UV Defender Invisible Resist Sunscreen SPF50+, Daily Sunscreen wi…" at bounding box center [121, 175] width 136 height 20
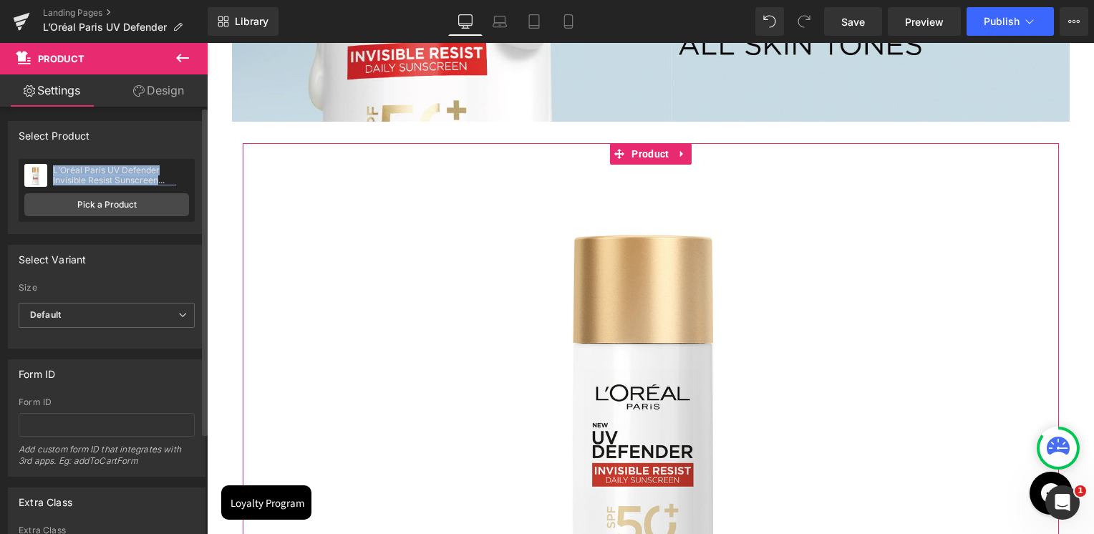
copy div "L’Oréal Paris UV Defender Invisible Resist Sunscreen SPF50+, Daily Sunscreen wi…"
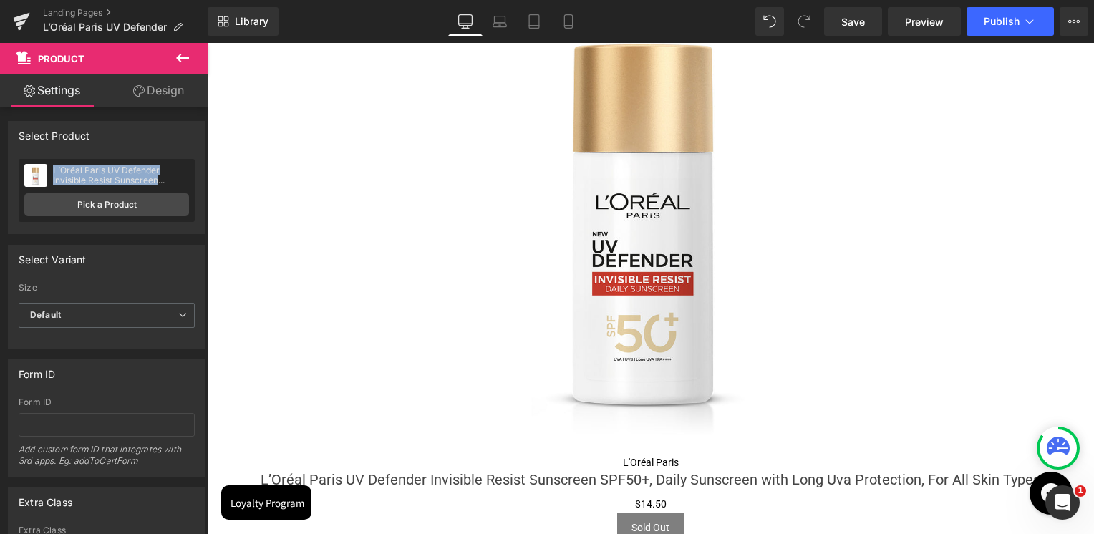
scroll to position [1790, 0]
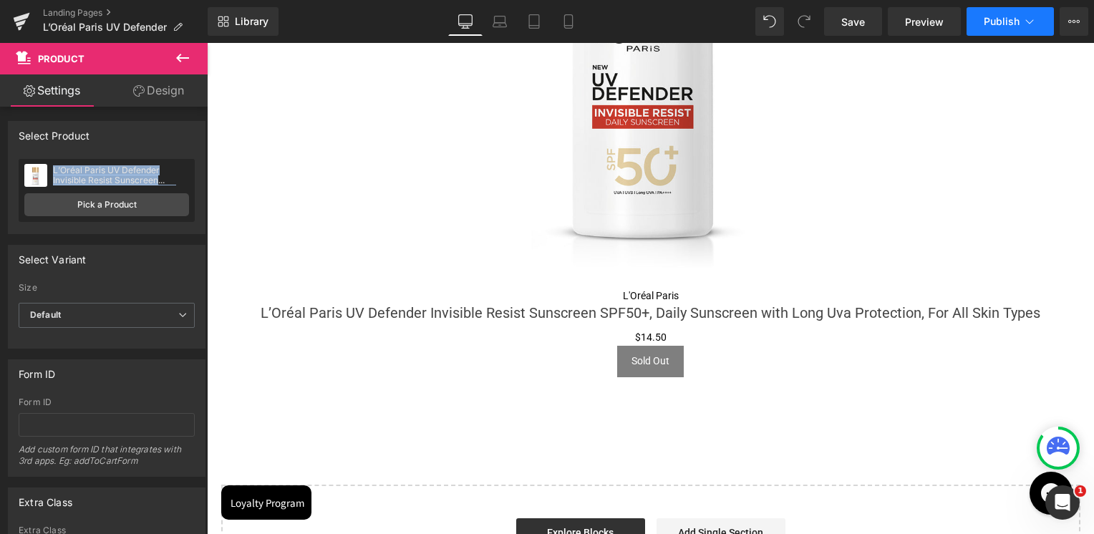
click at [982, 24] on button "Publish" at bounding box center [1010, 21] width 87 height 29
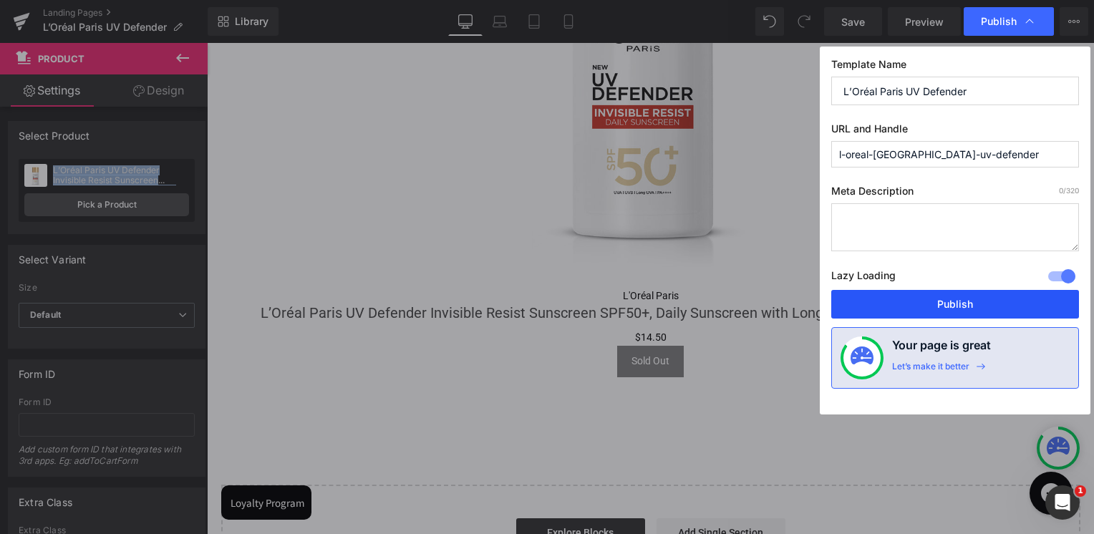
click at [0, 0] on button "Publish" at bounding box center [0, 0] width 0 height 0
click at [960, 296] on div "L'Oréal Paris" at bounding box center [651, 296] width 802 height 16
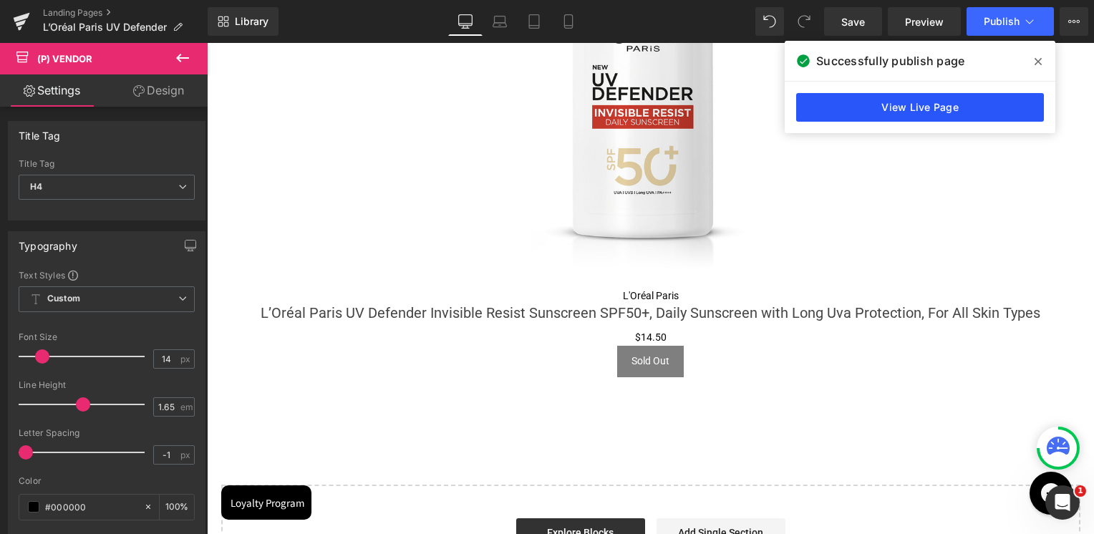
click at [917, 105] on link "View Live Page" at bounding box center [920, 107] width 248 height 29
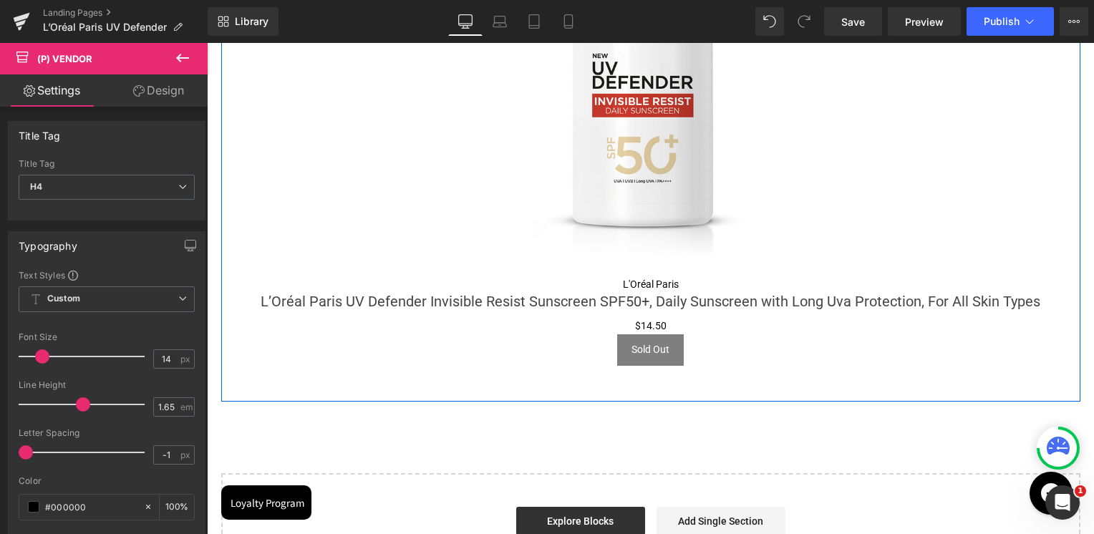
scroll to position [1862, 0]
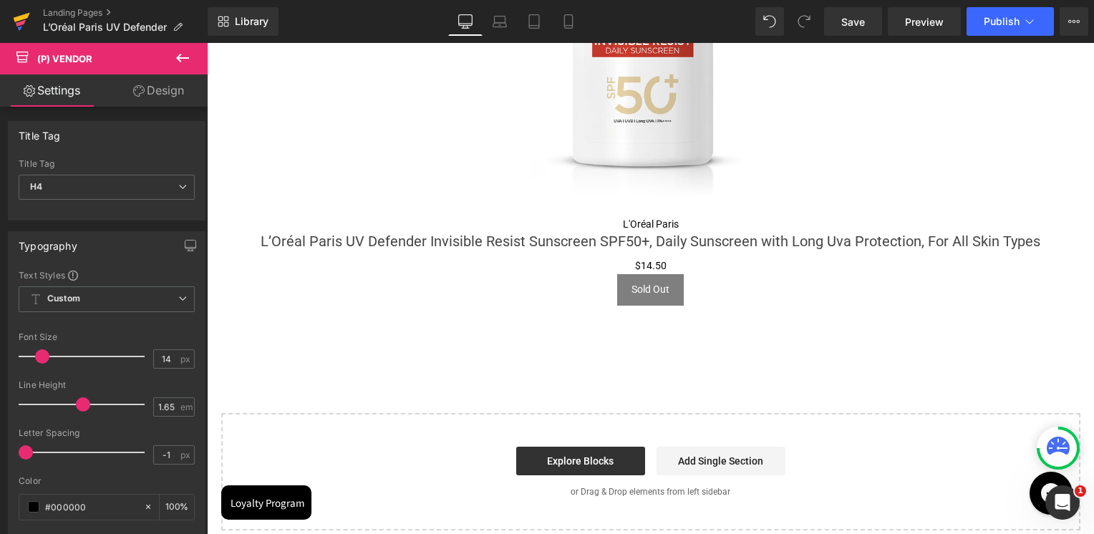
click at [28, 21] on icon at bounding box center [21, 22] width 17 height 36
